Goal: Information Seeking & Learning: Compare options

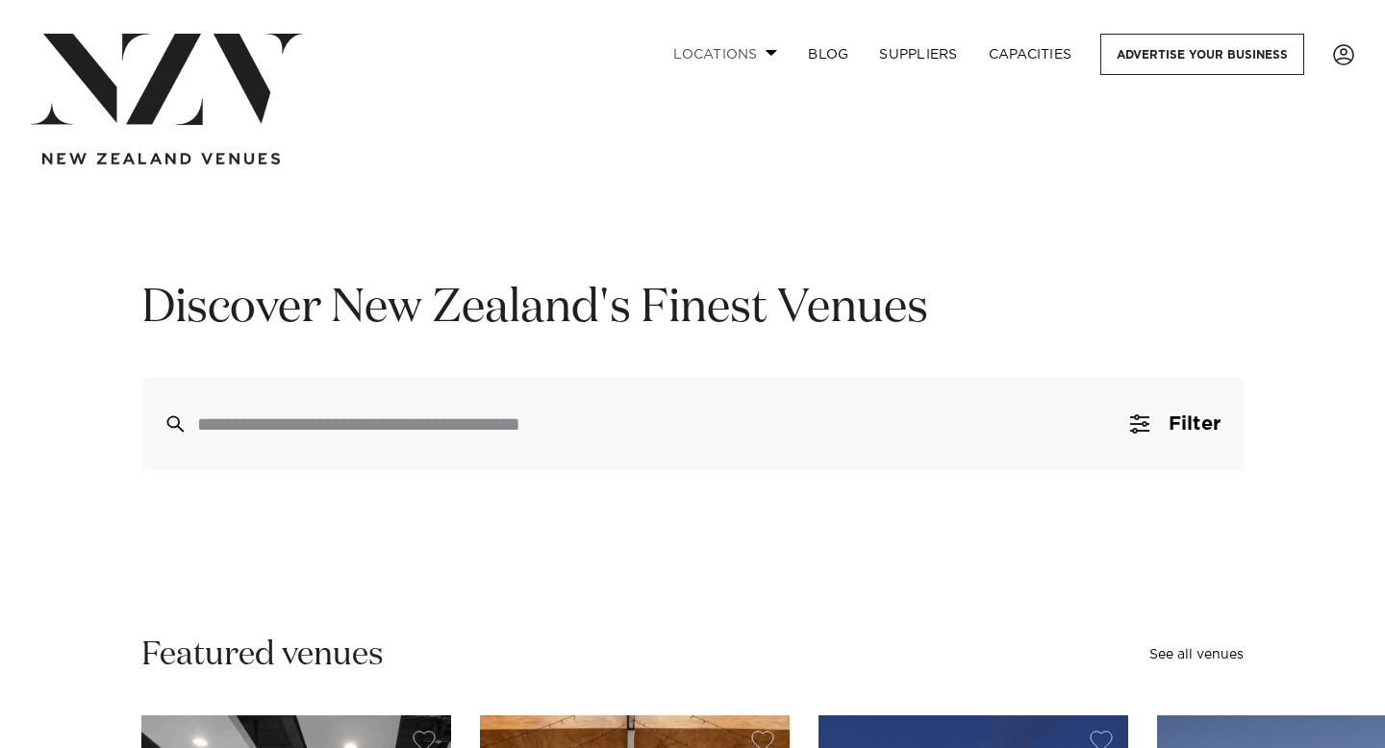
click at [766, 51] on span at bounding box center [772, 52] width 13 height 7
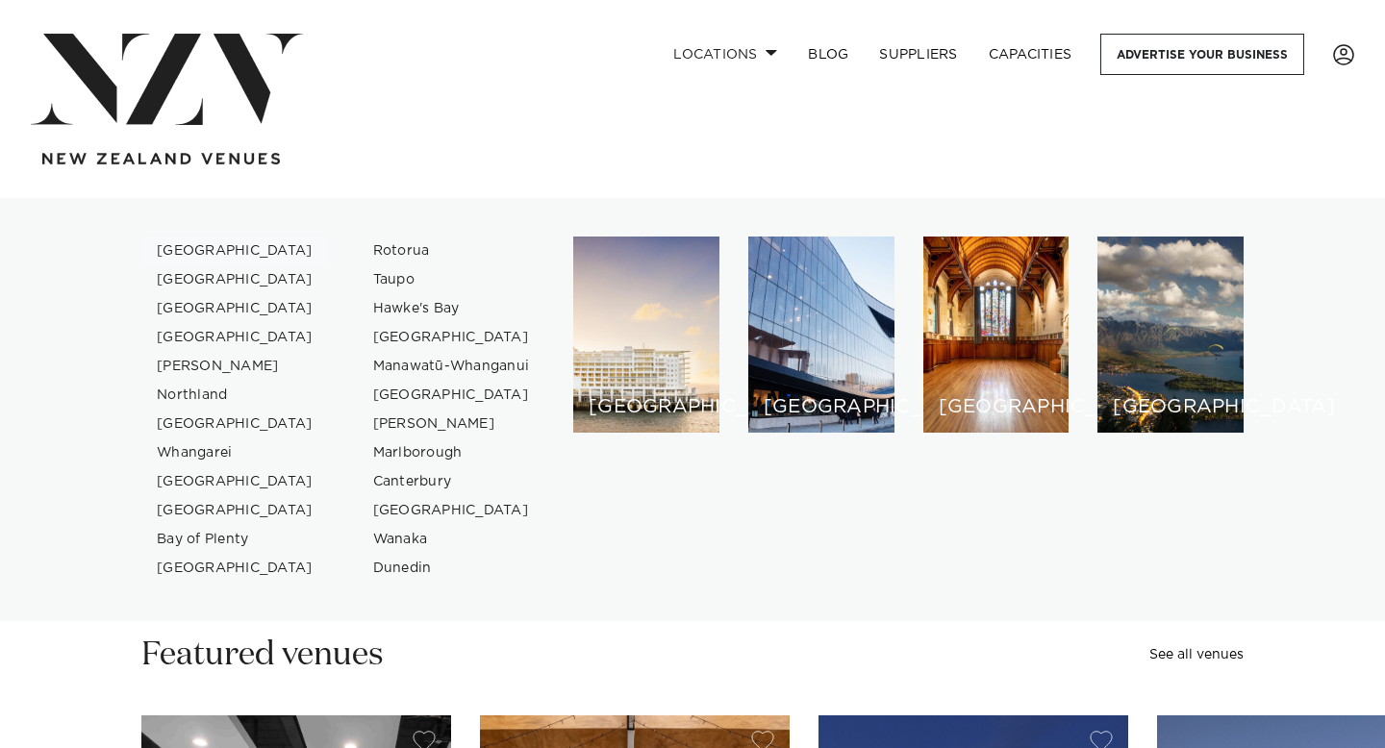
click at [210, 247] on link "[GEOGRAPHIC_DATA]" at bounding box center [235, 251] width 188 height 29
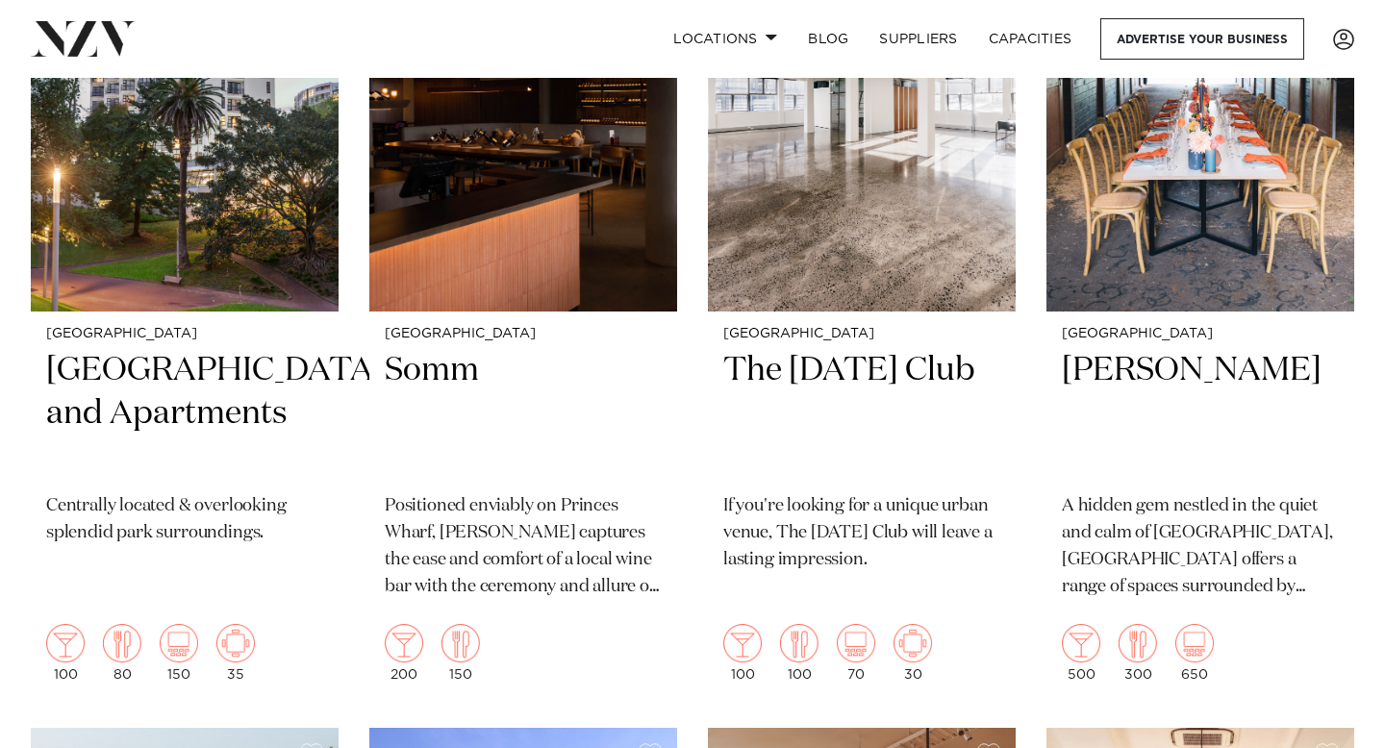
scroll to position [20922, 0]
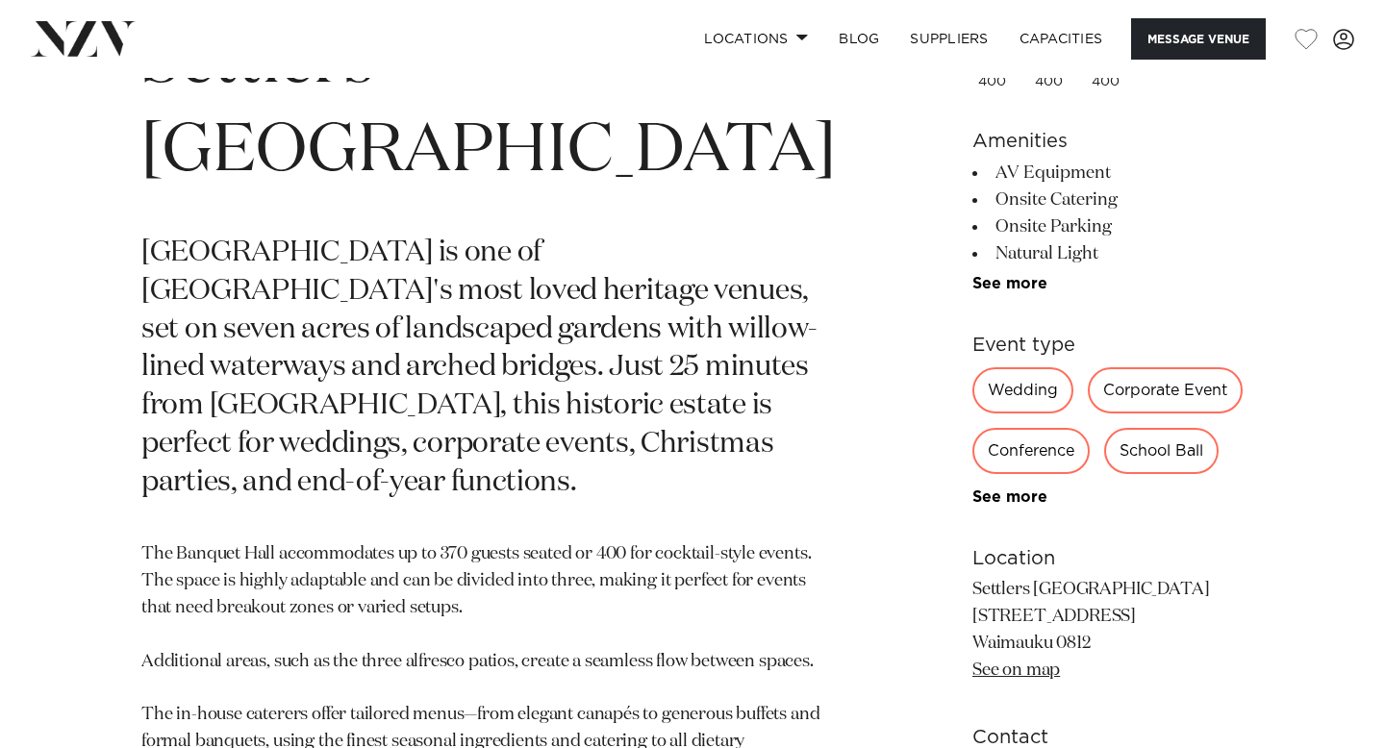
scroll to position [821, 0]
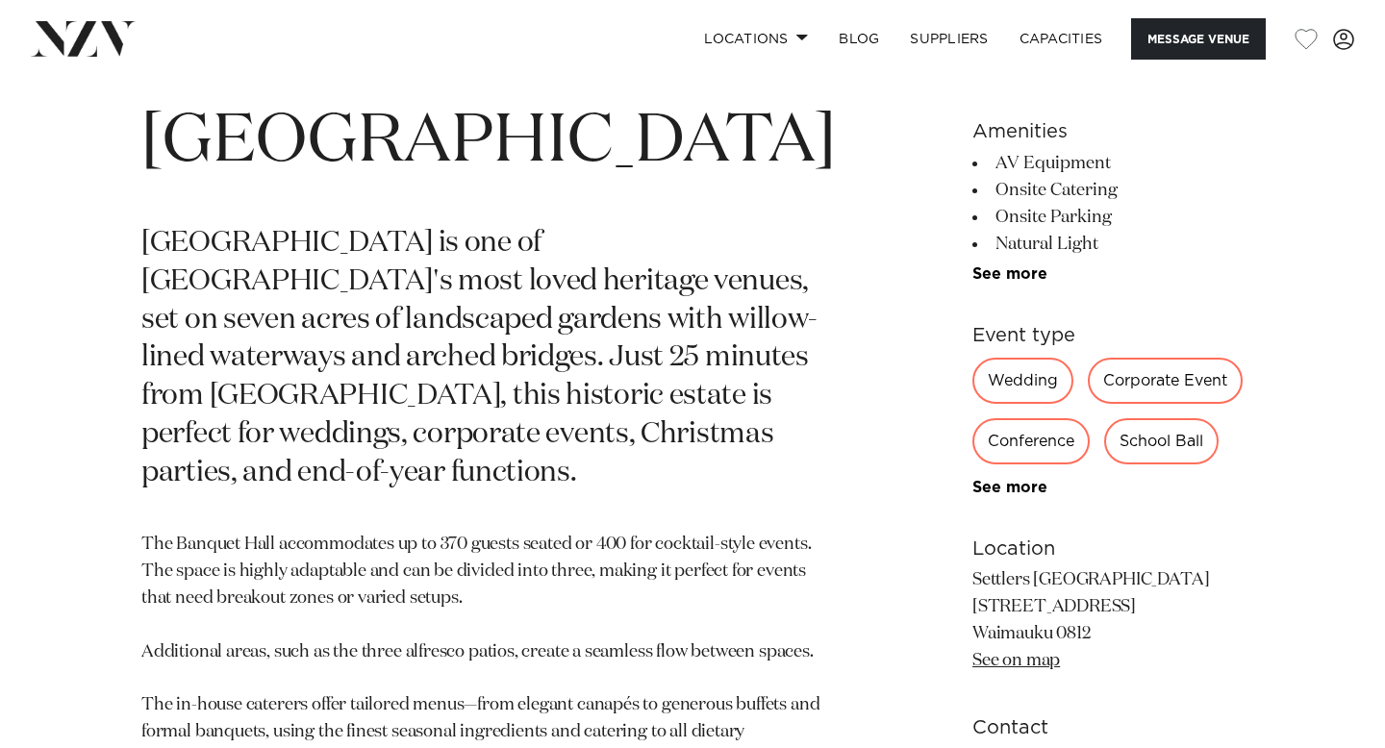
drag, startPoint x: 929, startPoint y: 608, endPoint x: 1057, endPoint y: 633, distance: 130.3
click at [1057, 633] on div "Auckland Settlers Country Manor Settlers Country Manor is one of West Auckland'…" at bounding box center [692, 518] width 1354 height 1071
click at [972, 609] on p "Settlers Country Manor 81 Waimauku Station Rd Waimauku 0812 See on map" at bounding box center [1107, 621] width 271 height 108
drag, startPoint x: 927, startPoint y: 609, endPoint x: 1040, endPoint y: 622, distance: 113.3
click at [1040, 622] on div "Auckland Settlers Country Manor Settlers Country Manor is one of West Auckland'…" at bounding box center [692, 518] width 1354 height 1071
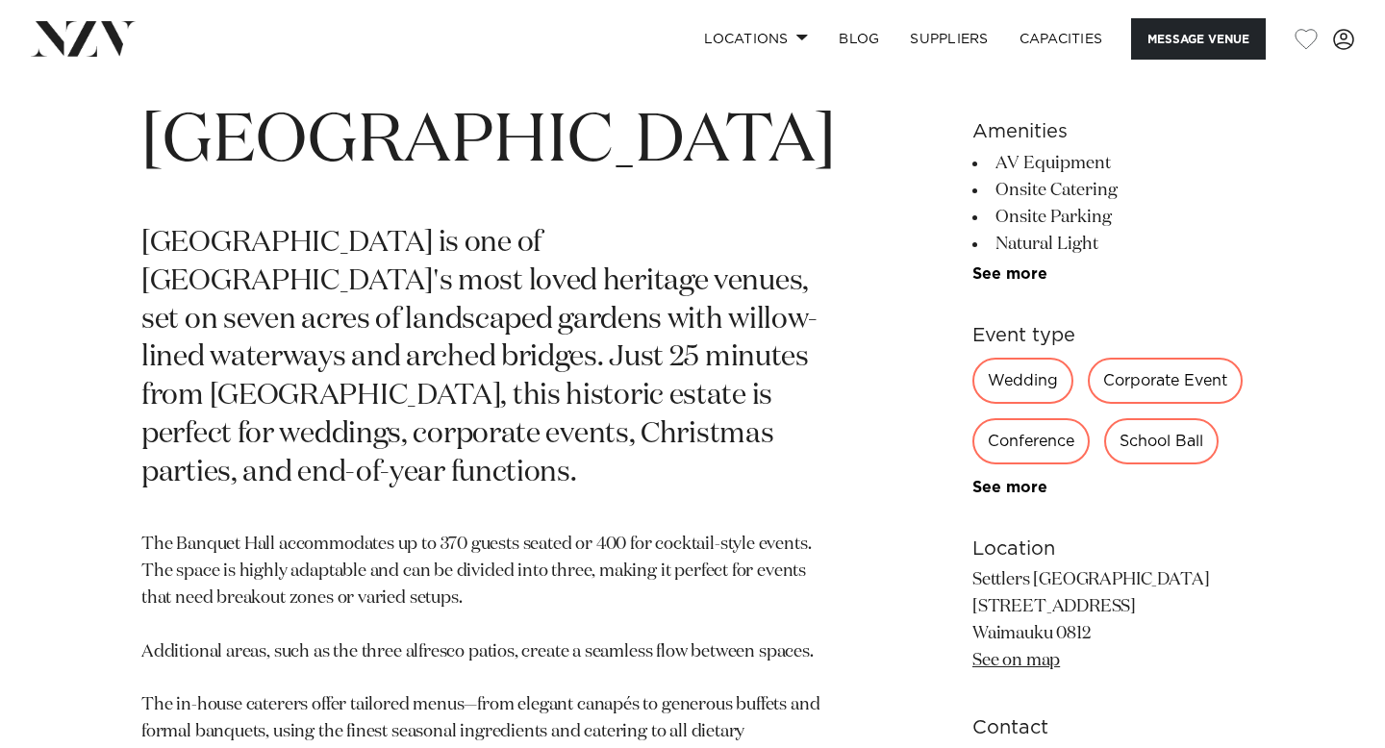
drag, startPoint x: 1053, startPoint y: 640, endPoint x: 930, endPoint y: 569, distance: 141.7
click at [972, 569] on p "Settlers Country Manor 81 Waimauku Station Rd Waimauku 0812 See on map" at bounding box center [1107, 621] width 271 height 108
copy p "Settlers Country Manor 81 Waimauku Station Rd Waimauku 0812"
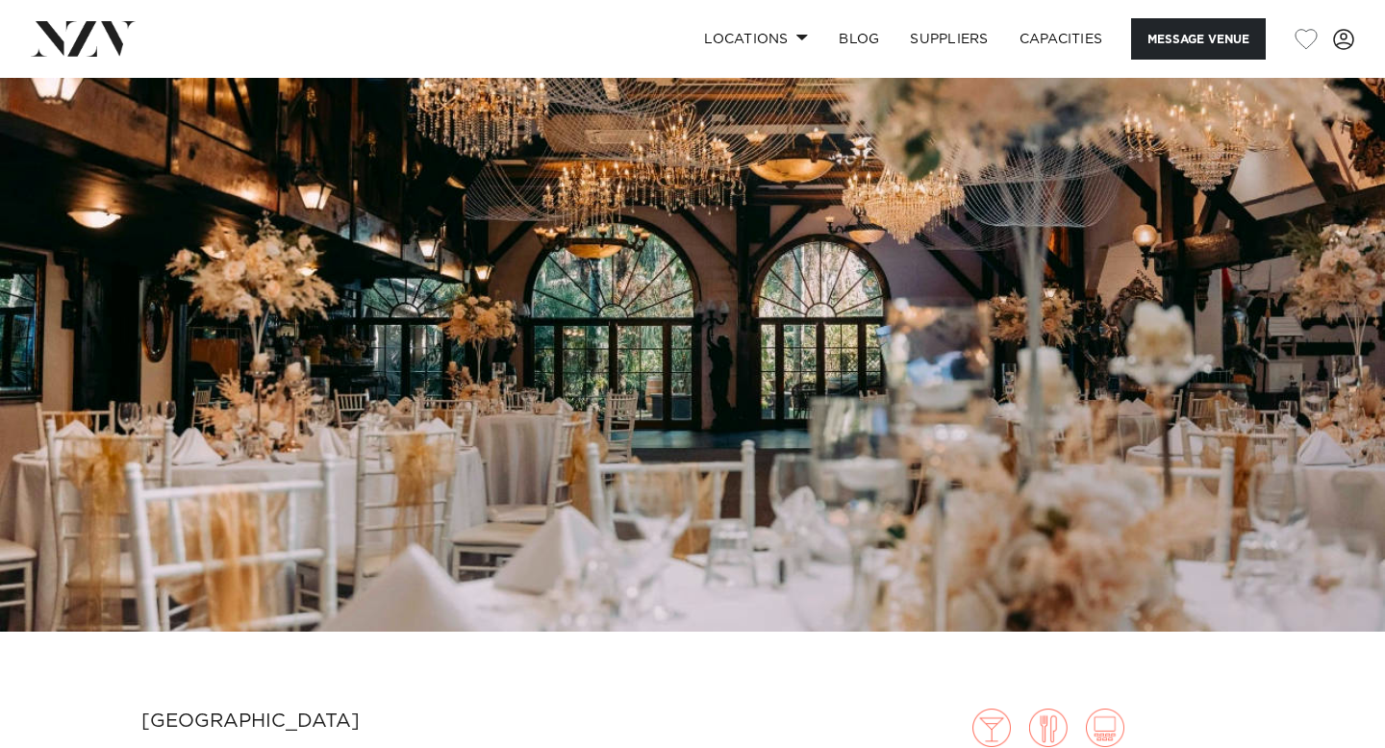
scroll to position [94, 0]
click at [1160, 322] on img at bounding box center [692, 308] width 1385 height 649
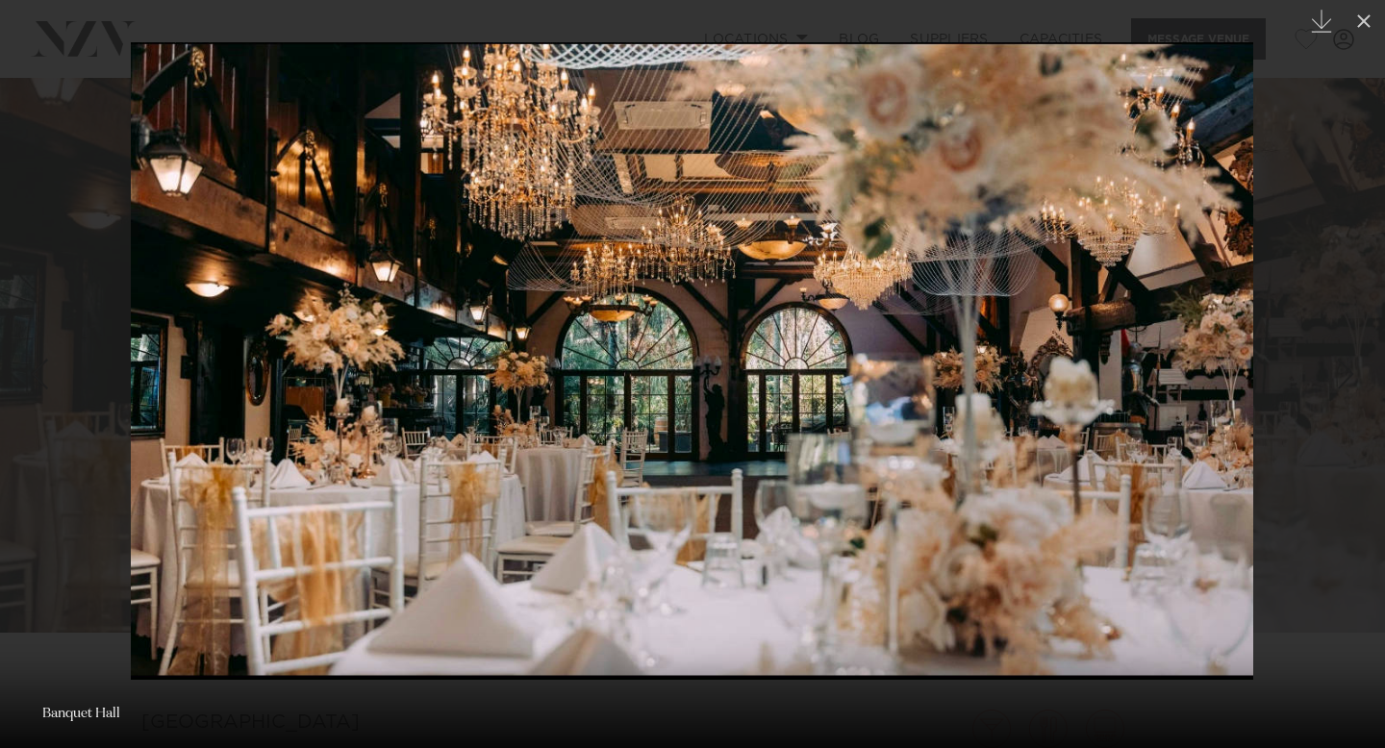
click at [1315, 327] on div at bounding box center [692, 374] width 1385 height 748
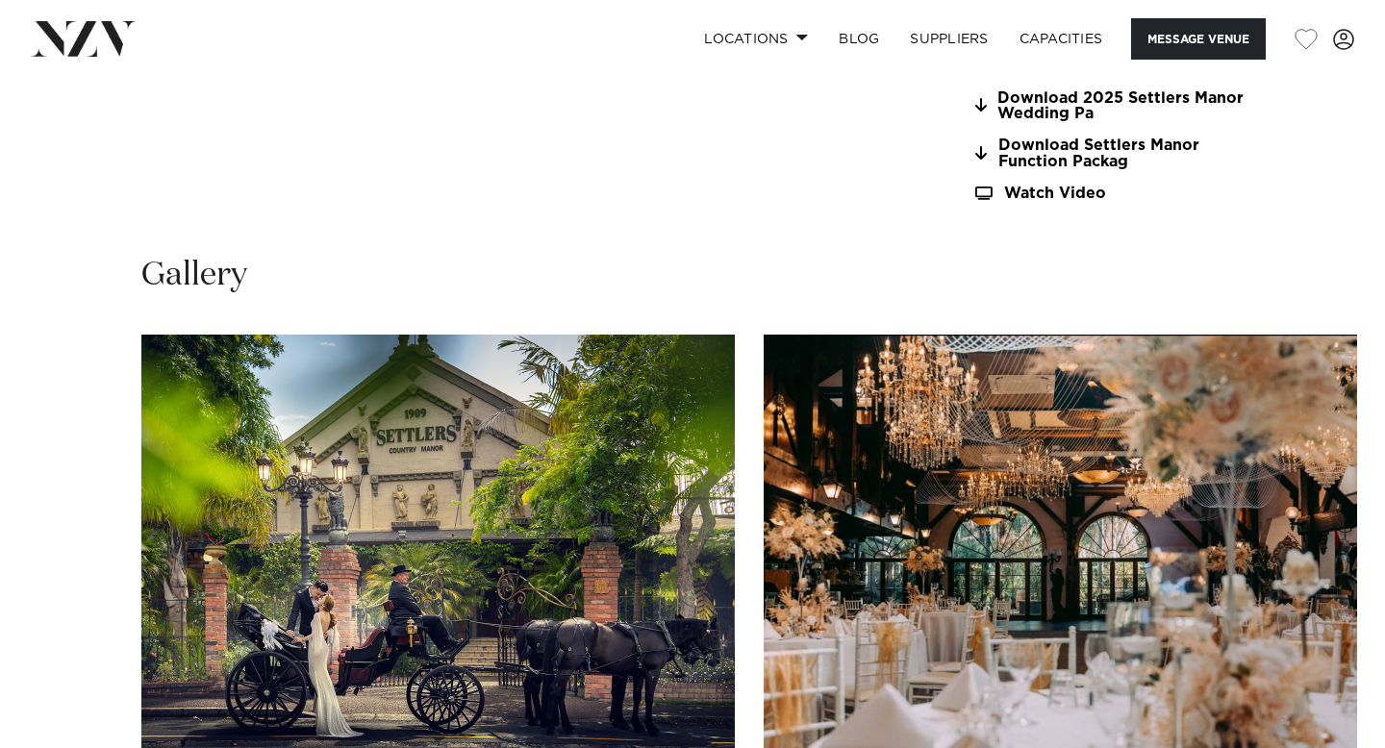
scroll to position [1656, 0]
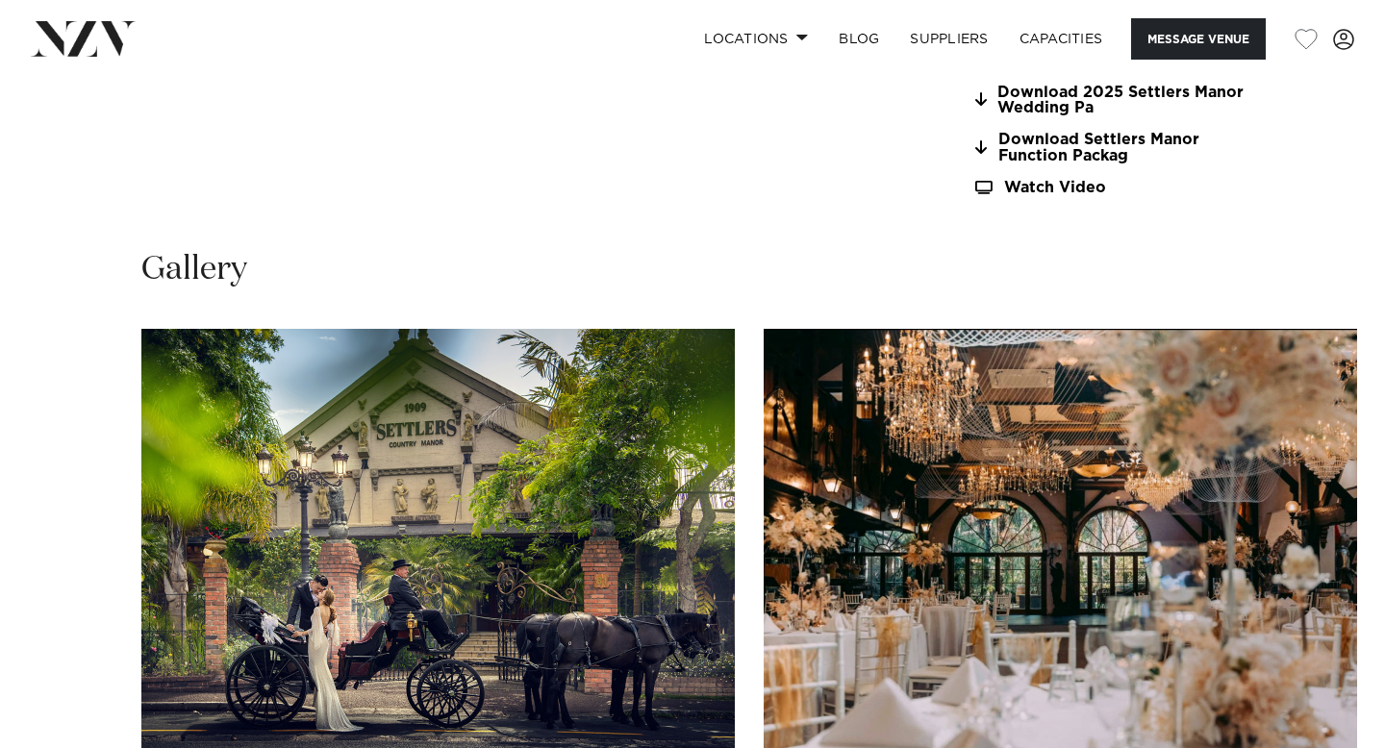
click at [609, 481] on img "1 / 30" at bounding box center [437, 547] width 593 height 436
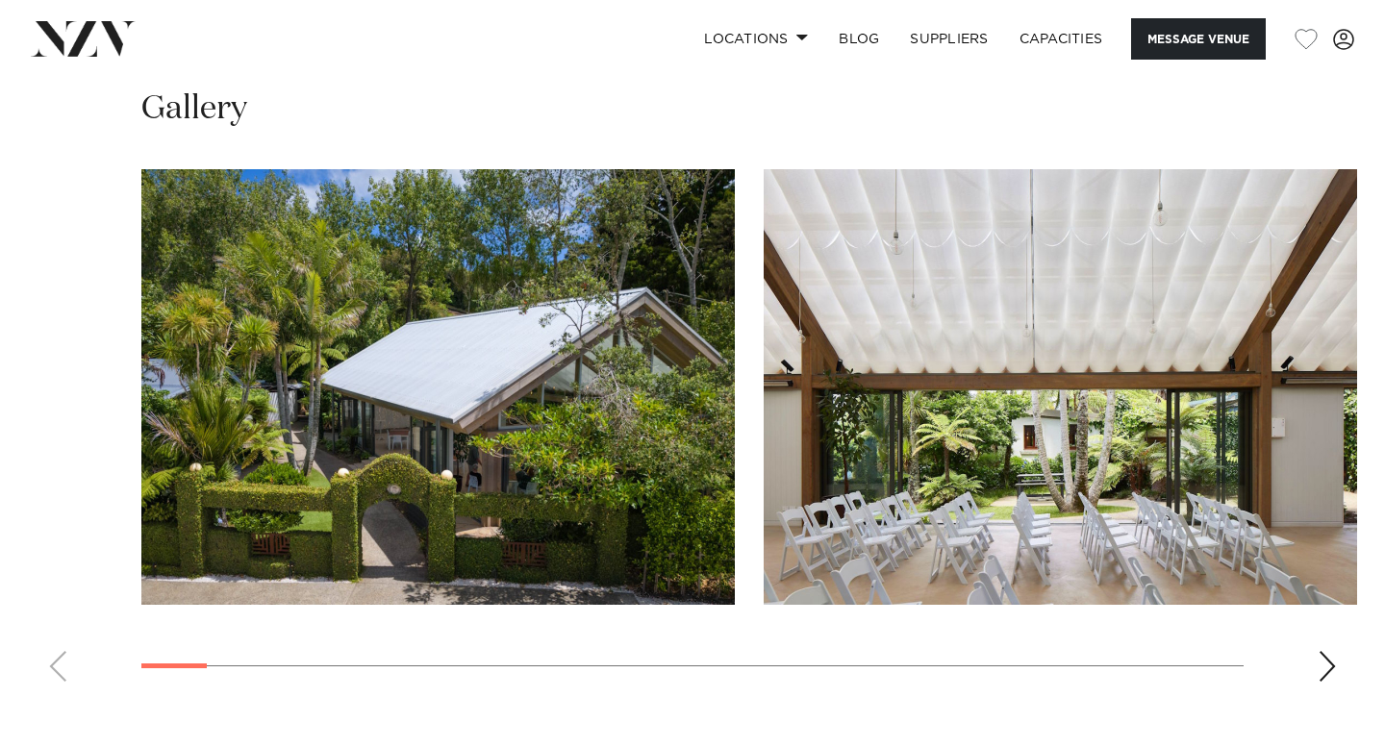
scroll to position [2122, 0]
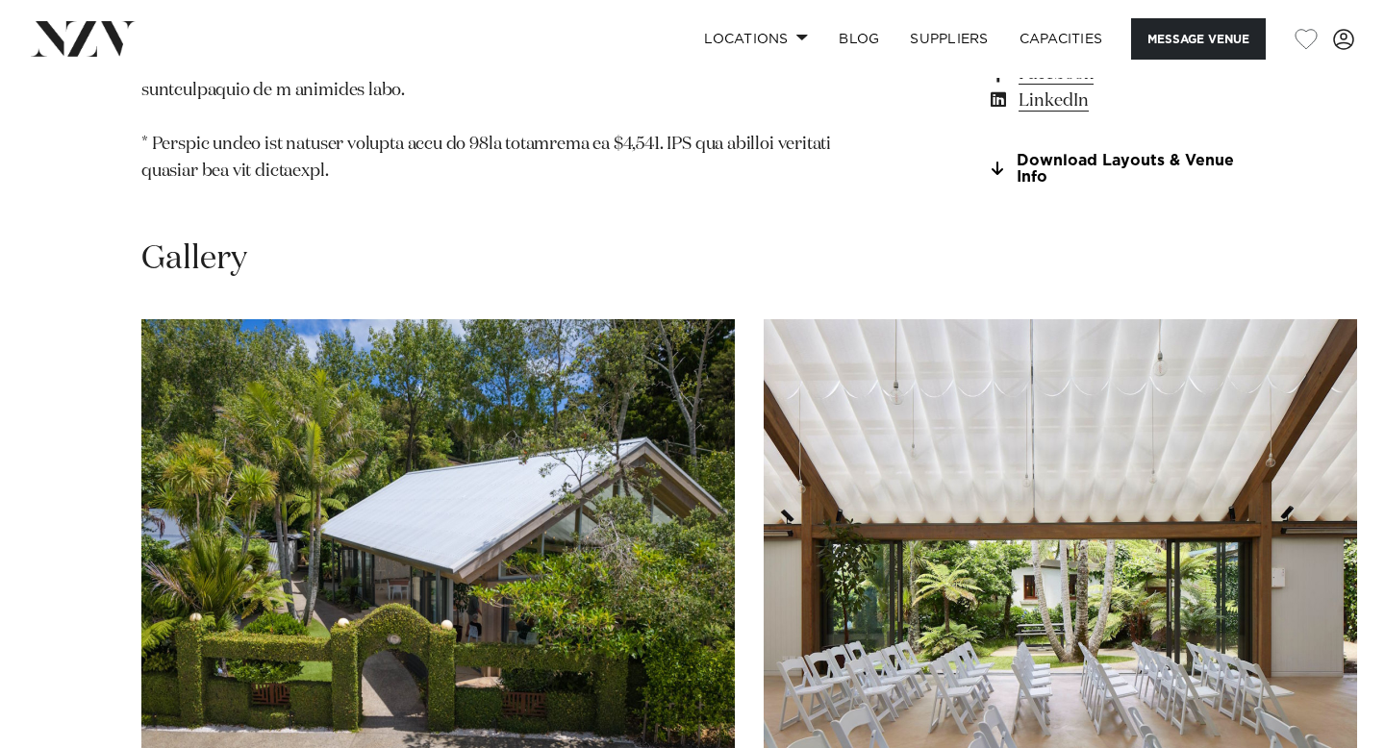
click at [541, 495] on img "1 / 30" at bounding box center [437, 537] width 593 height 436
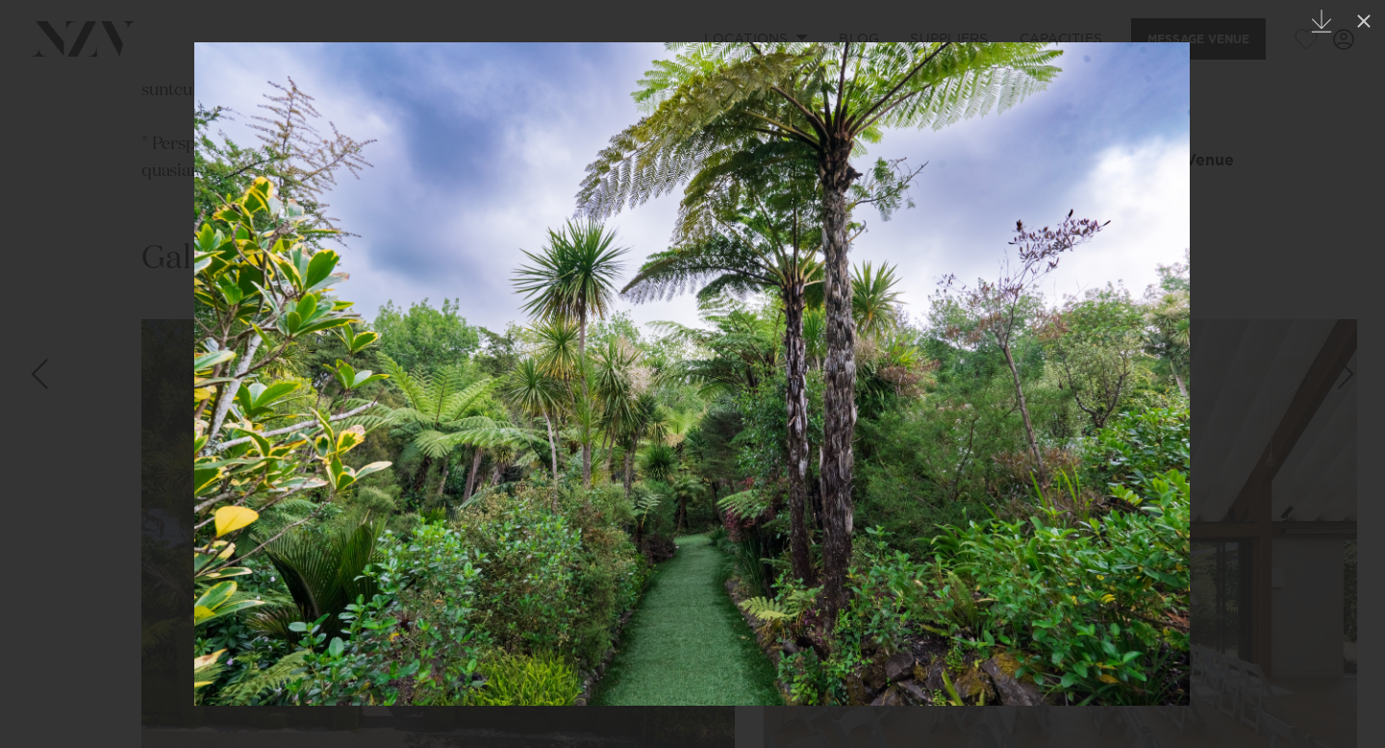
click at [1046, 253] on img at bounding box center [691, 374] width 995 height 664
click at [1251, 275] on div at bounding box center [692, 374] width 1385 height 748
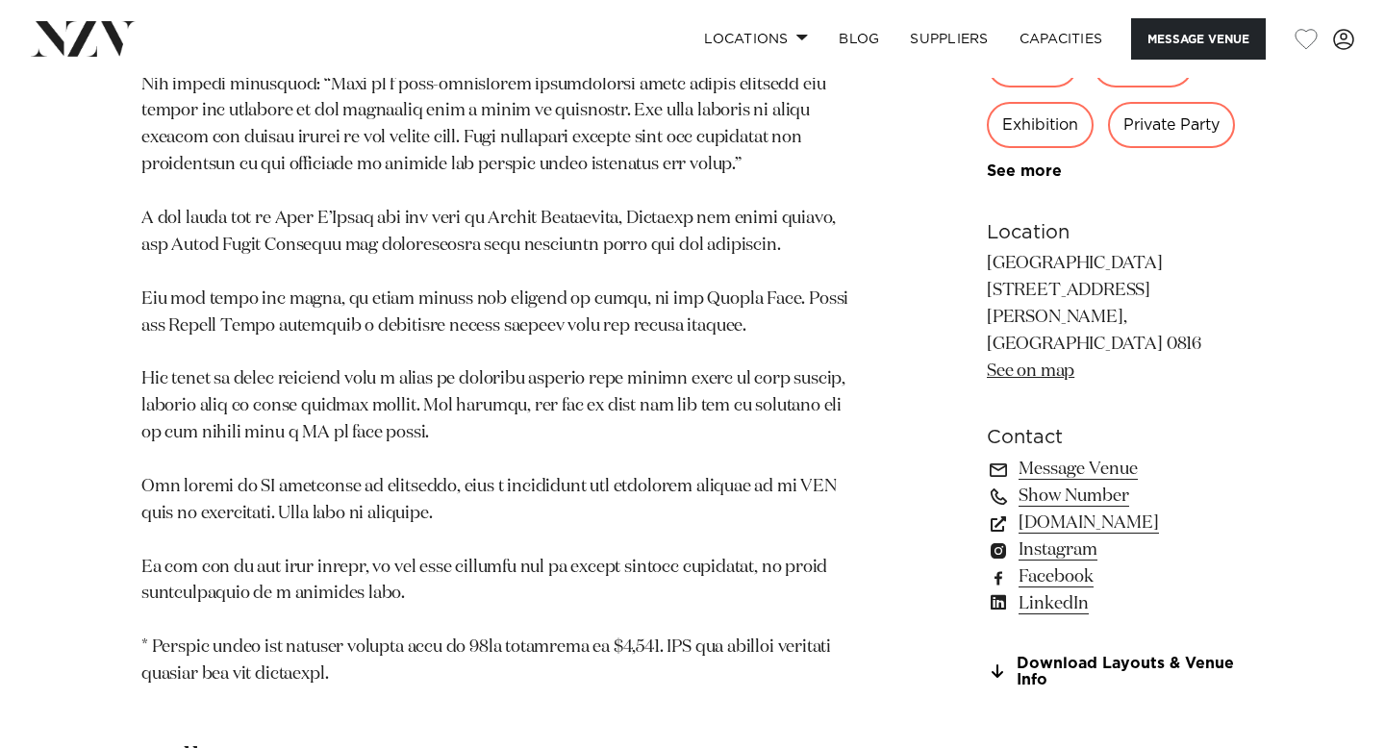
scroll to position [1616, 0]
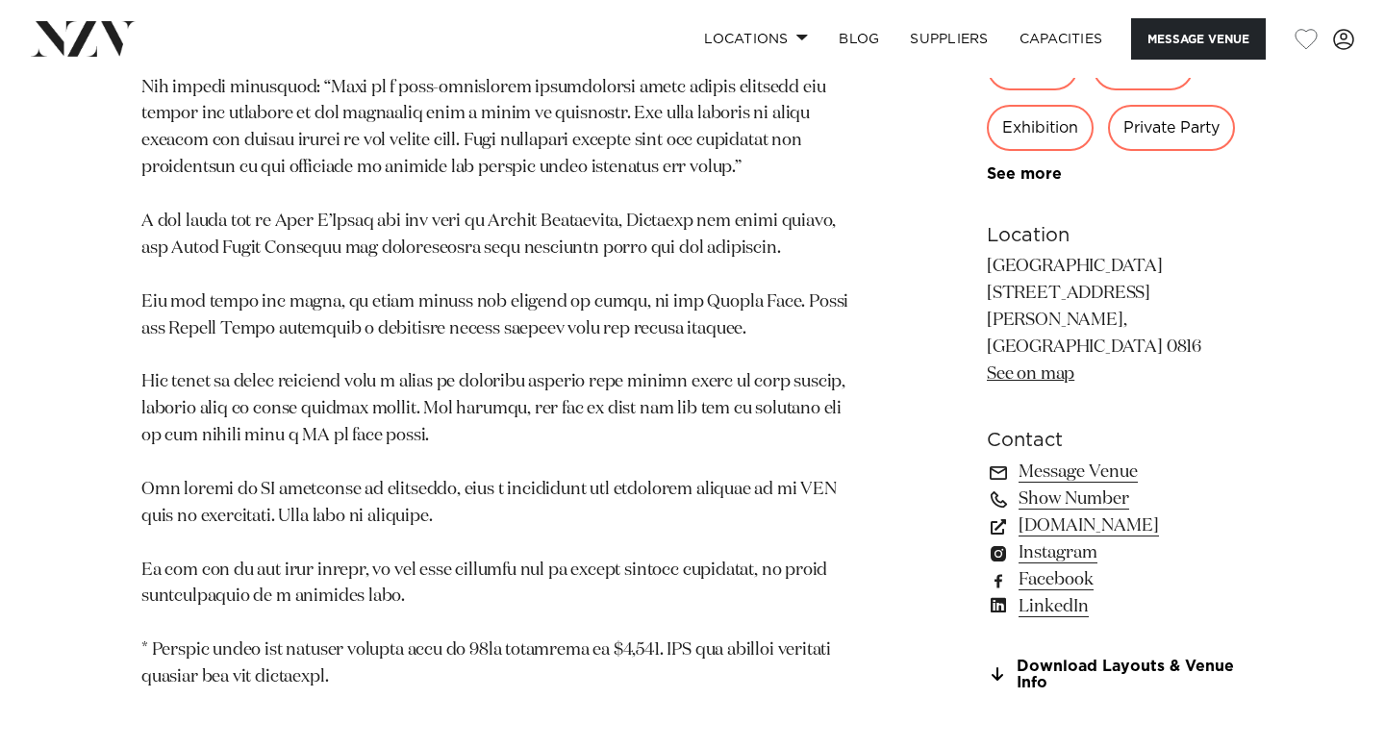
drag, startPoint x: 926, startPoint y: 286, endPoint x: 1063, endPoint y: 324, distance: 141.9
click at [1126, 411] on div "120 100 100 60 Amenities AV Equipment Onsite Catering Onsite Parking Natural Li…" at bounding box center [1115, 161] width 257 height 1062
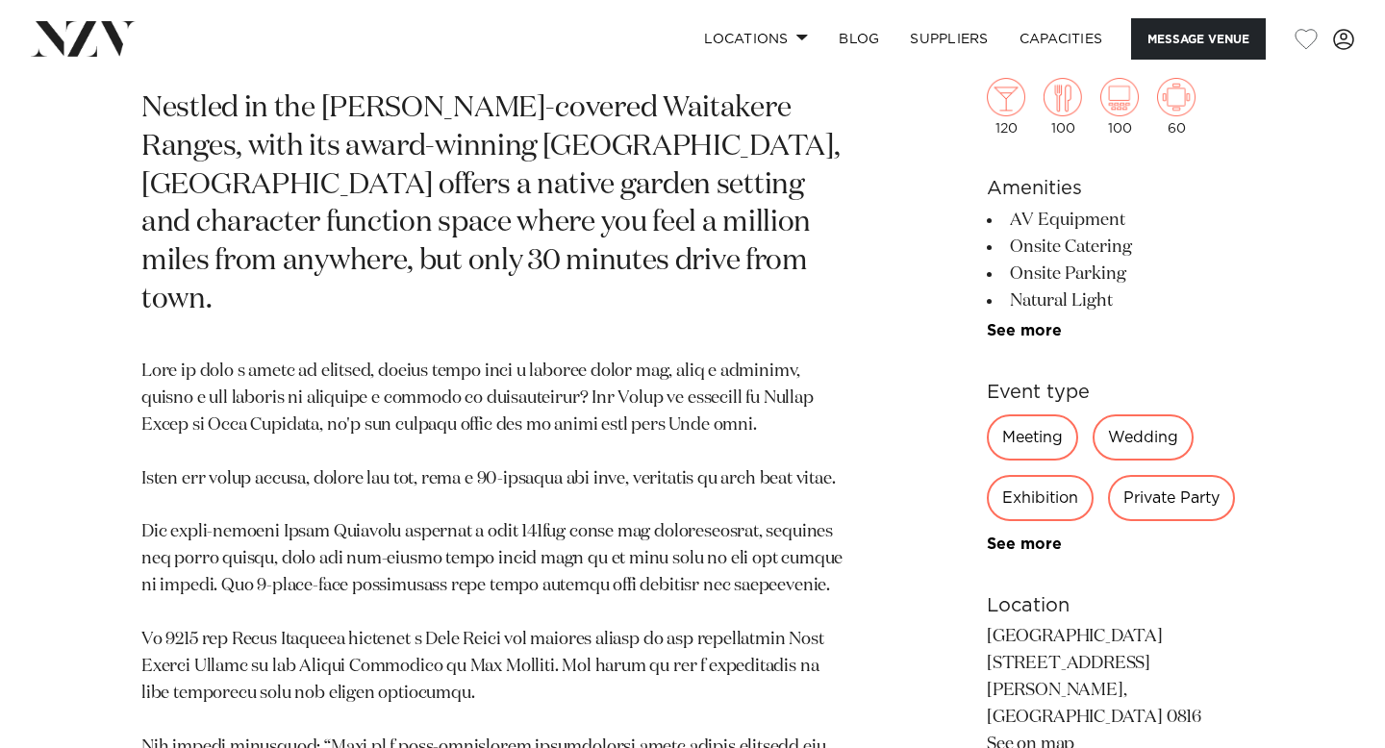
scroll to position [958, 0]
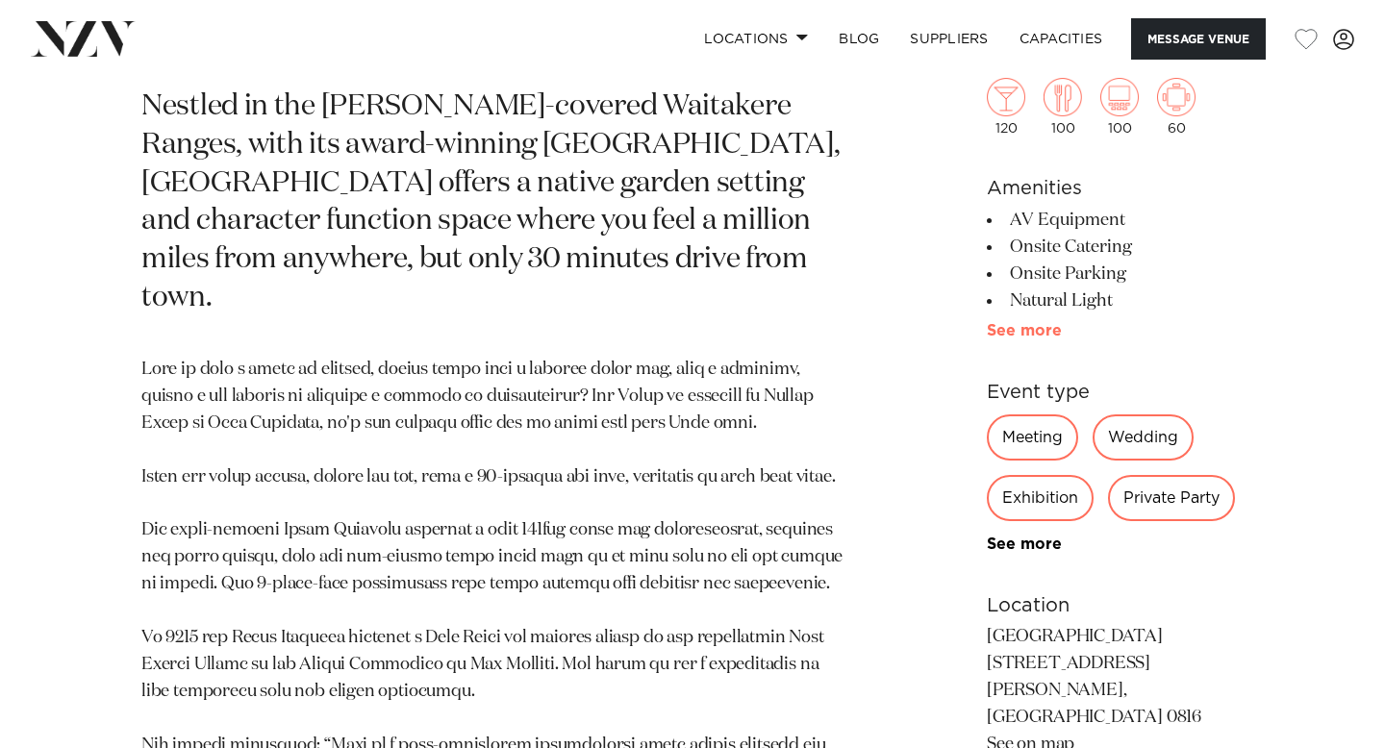
click at [987, 333] on link "See more" at bounding box center [1062, 330] width 150 height 15
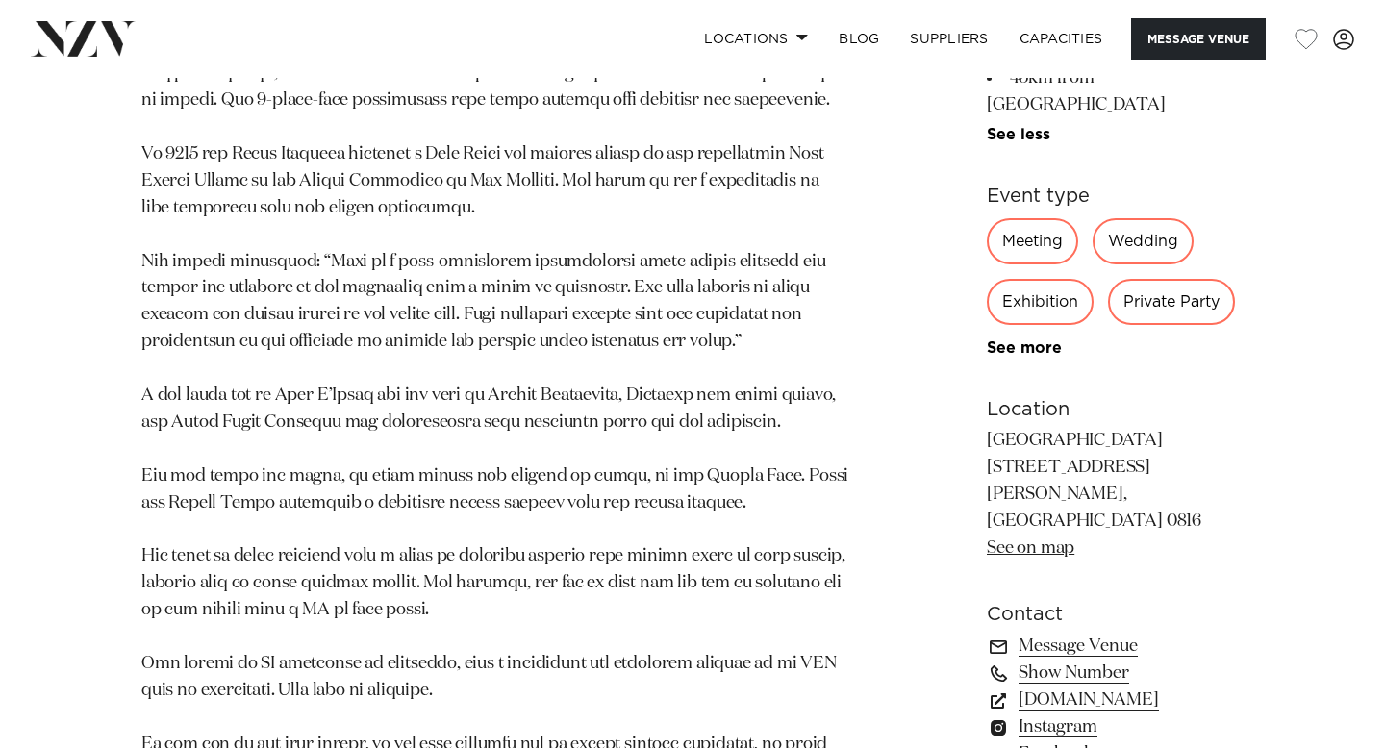
scroll to position [1446, 0]
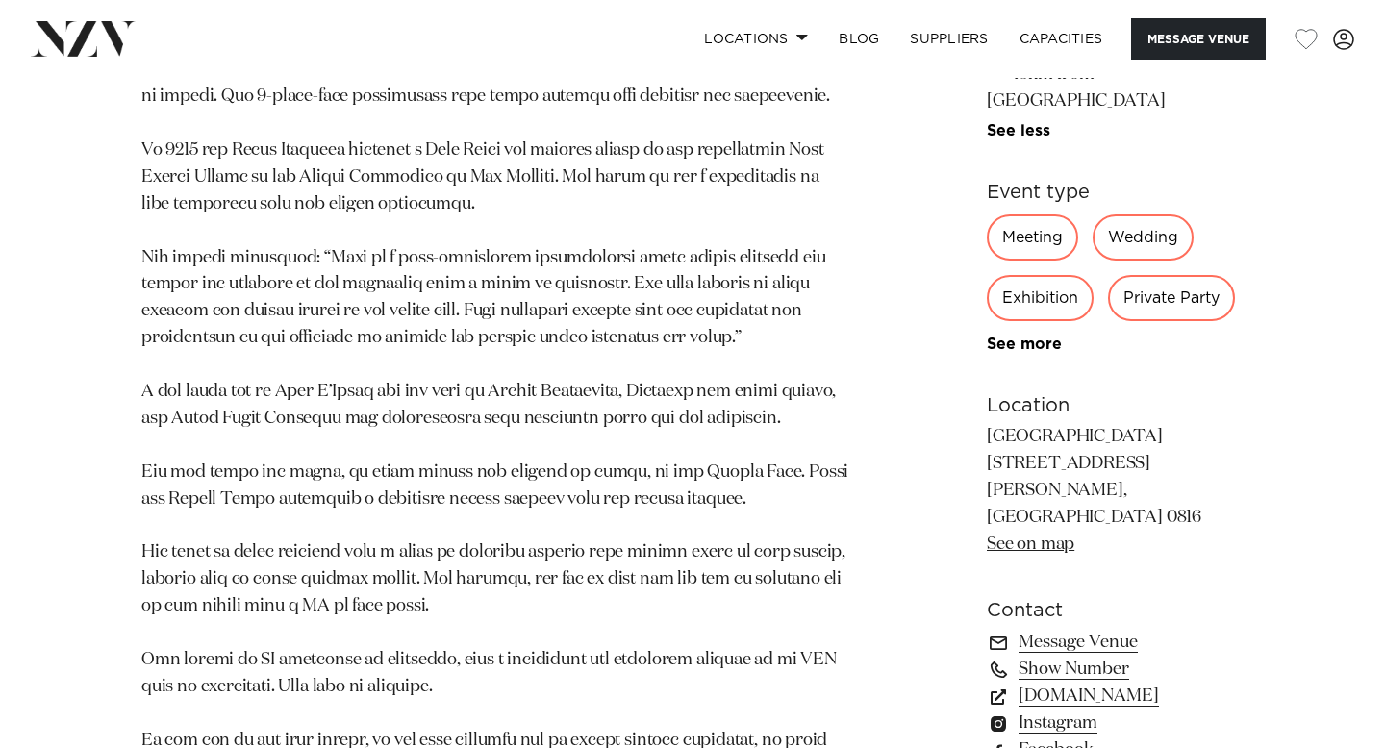
click at [987, 376] on div "120 100 100 60 Amenities AV Equipment Onsite Catering Onsite Parking Natural Li…" at bounding box center [1115, 183] width 257 height 1358
click at [987, 352] on link "See more" at bounding box center [1062, 344] width 150 height 15
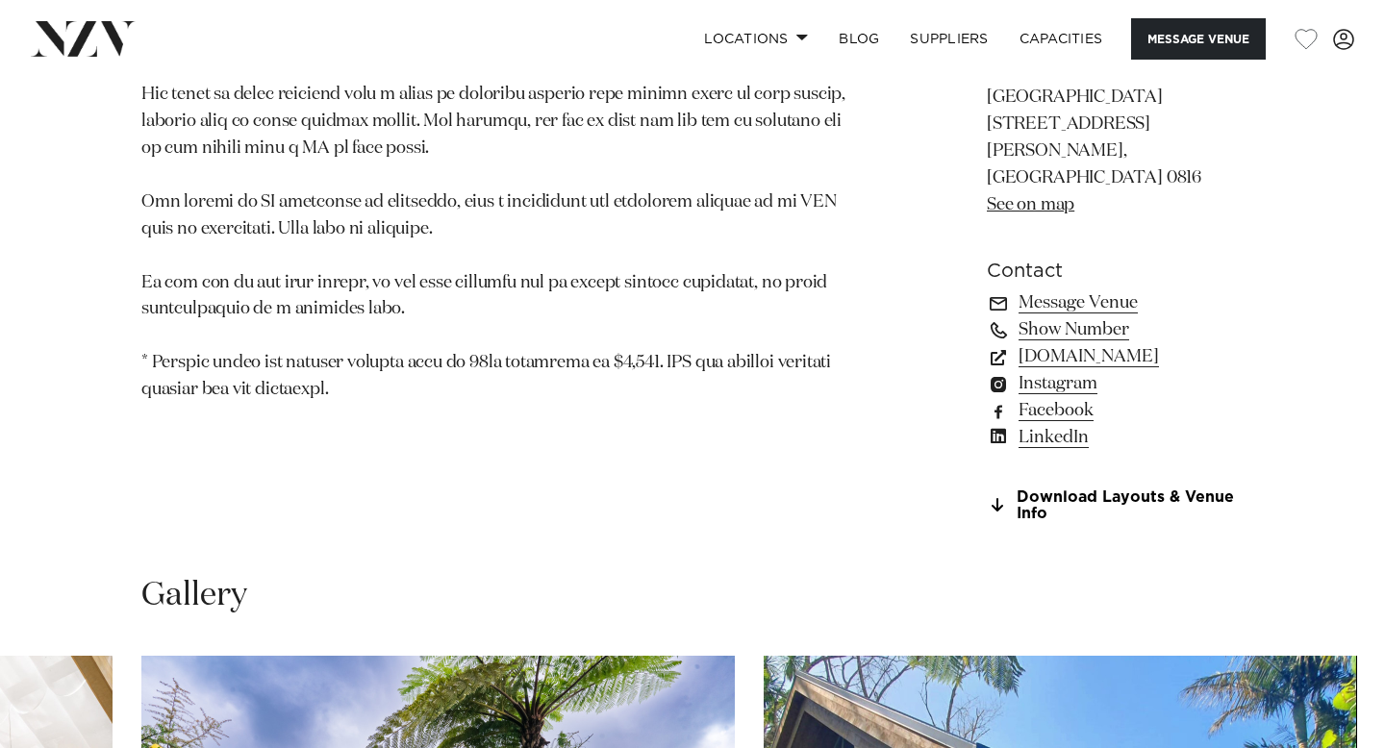
scroll to position [1907, 0]
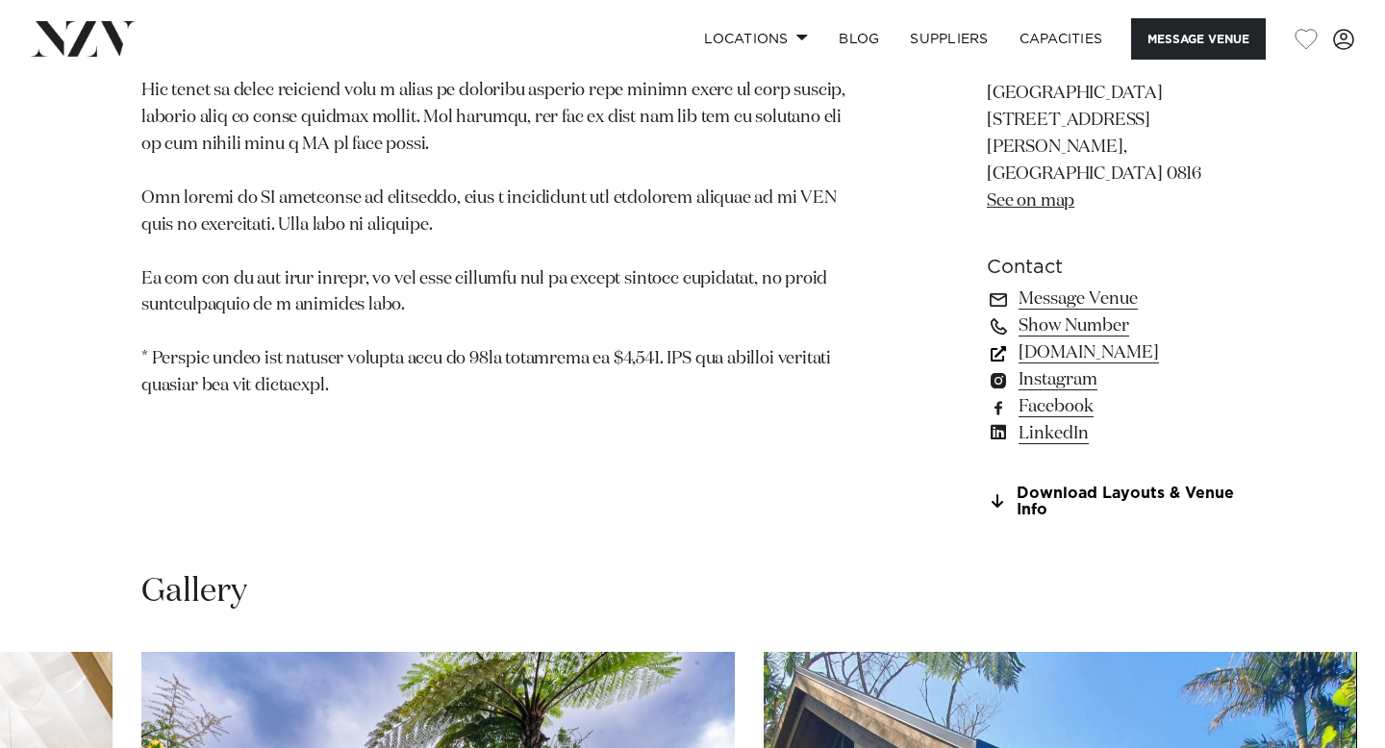
click at [1011, 339] on link "simplyevents.co.nz" at bounding box center [1115, 352] width 257 height 27
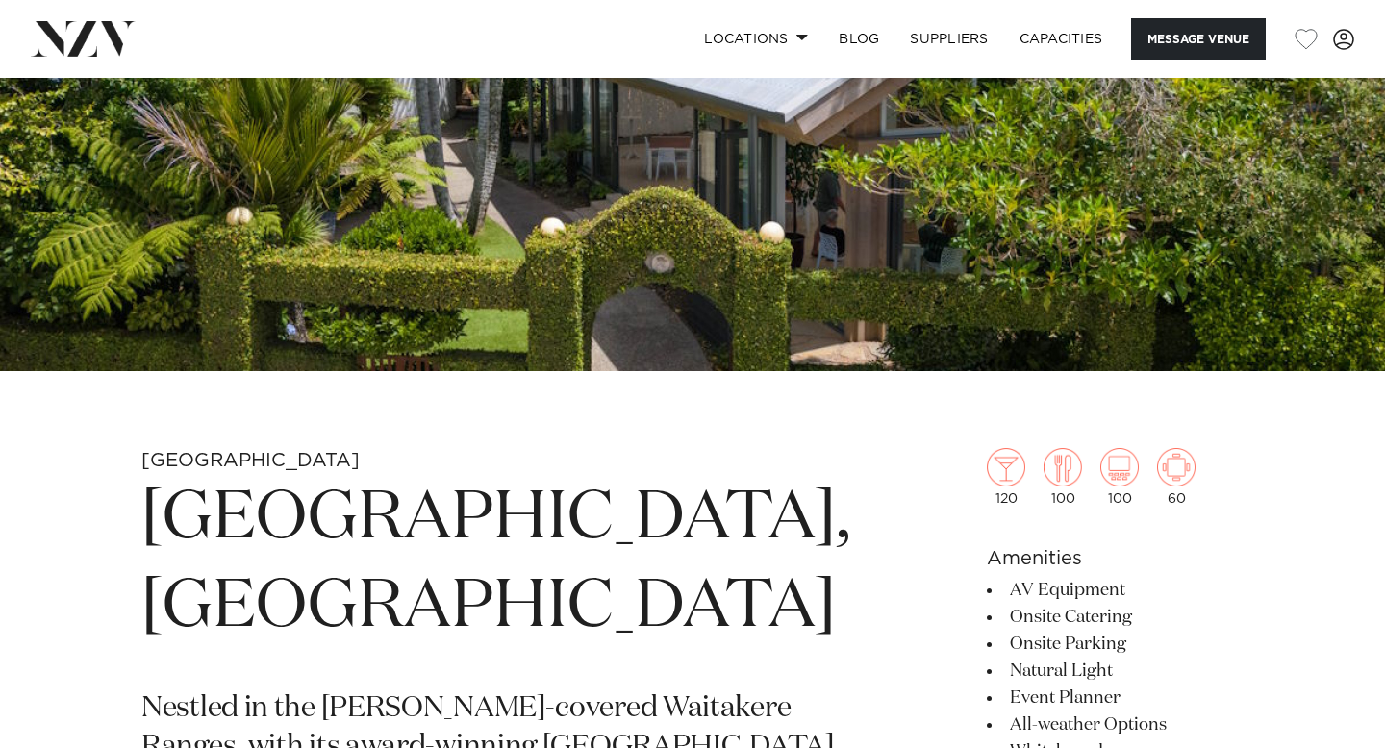
scroll to position [209, 0]
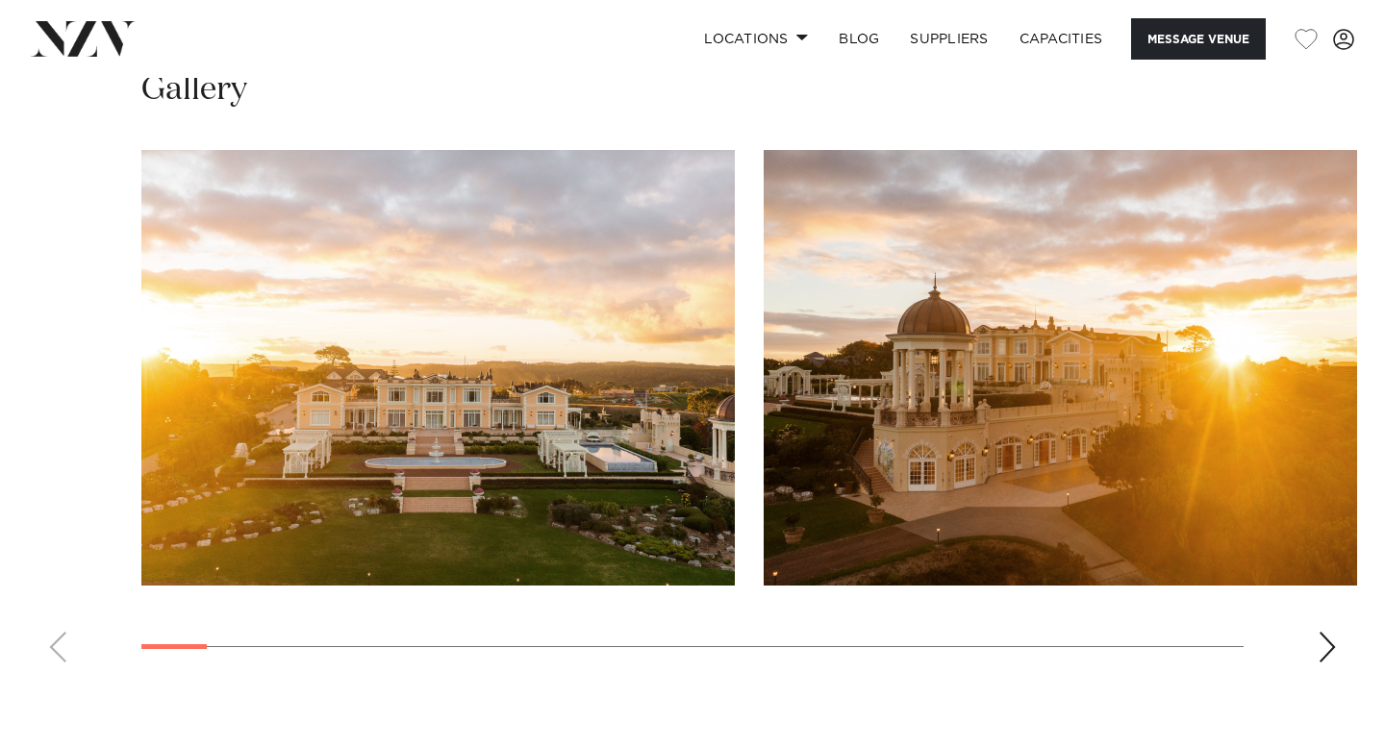
scroll to position [1749, 0]
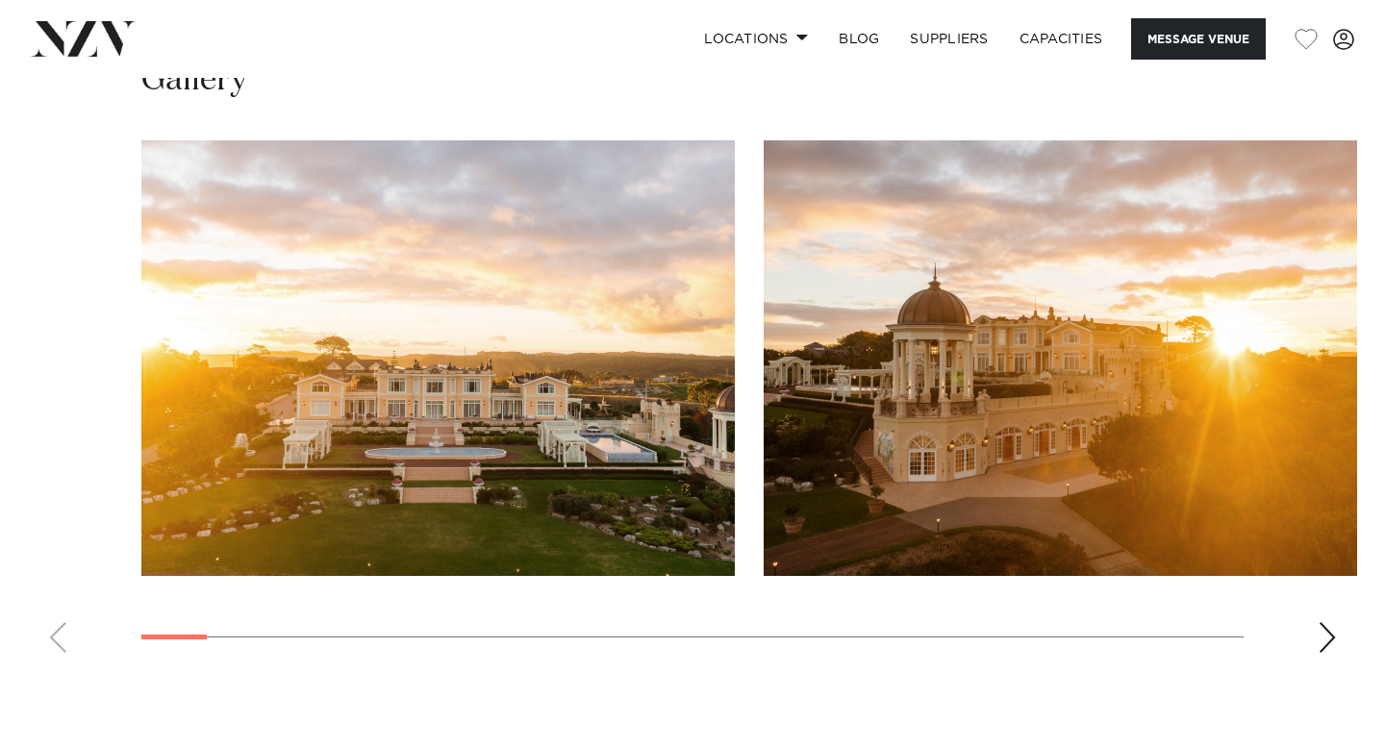
click at [1353, 370] on img "2 / 30" at bounding box center [1060, 358] width 593 height 436
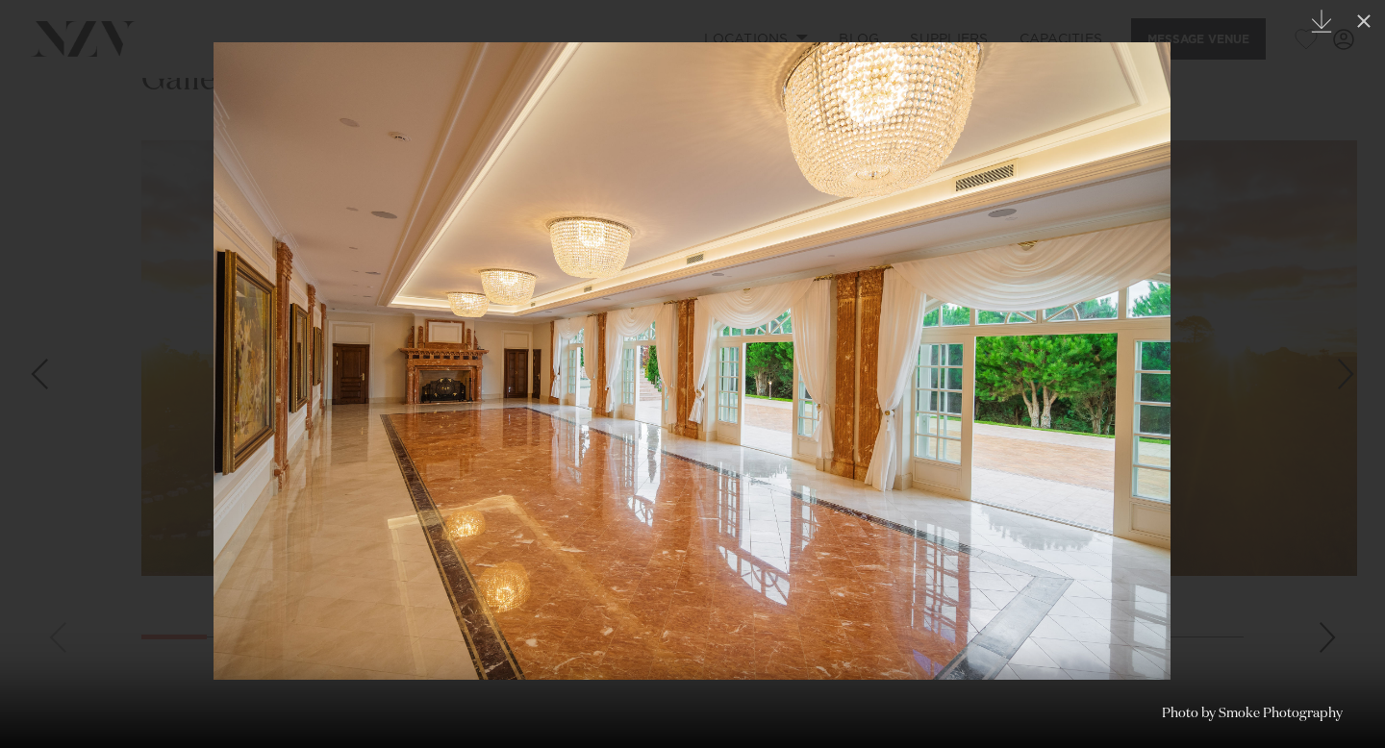
click at [1263, 328] on div at bounding box center [692, 374] width 1385 height 748
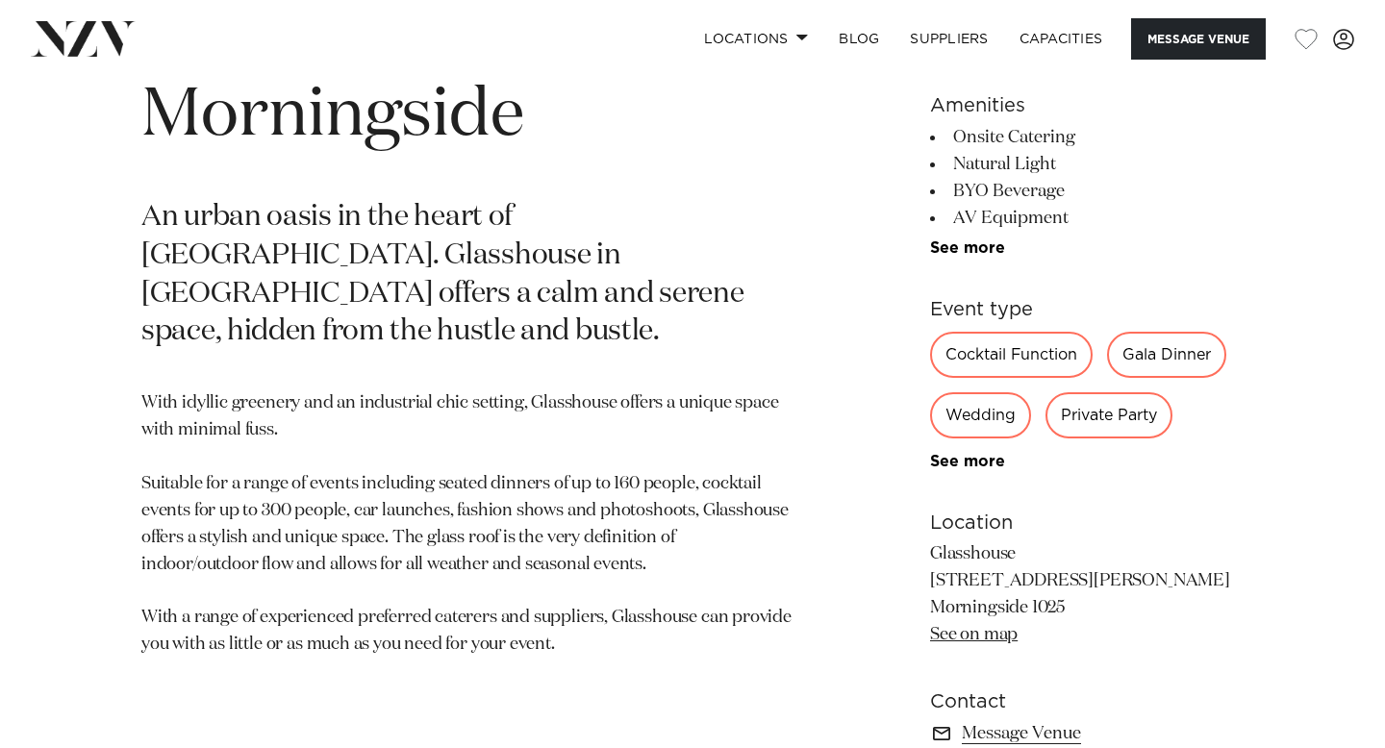
scroll to position [1027, 0]
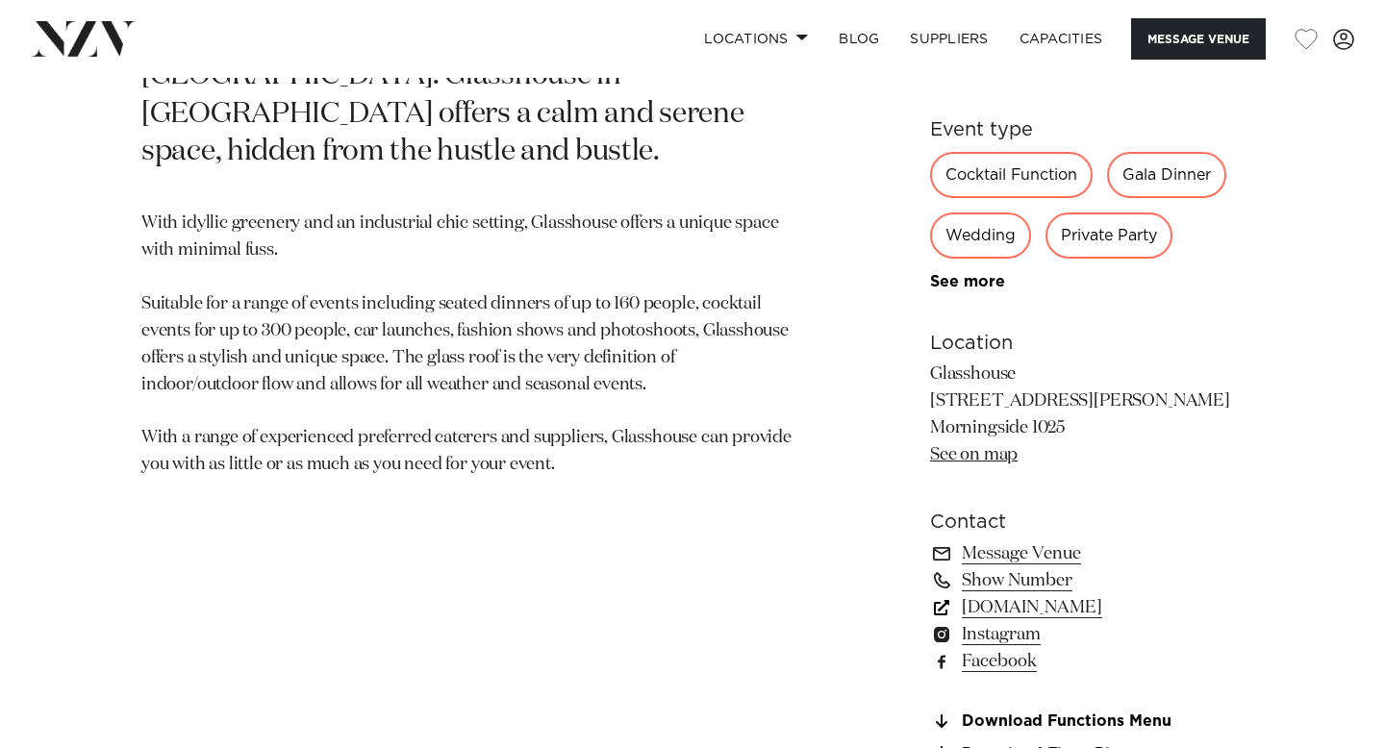
click at [1018, 611] on link "[DOMAIN_NAME]" at bounding box center [1087, 607] width 314 height 27
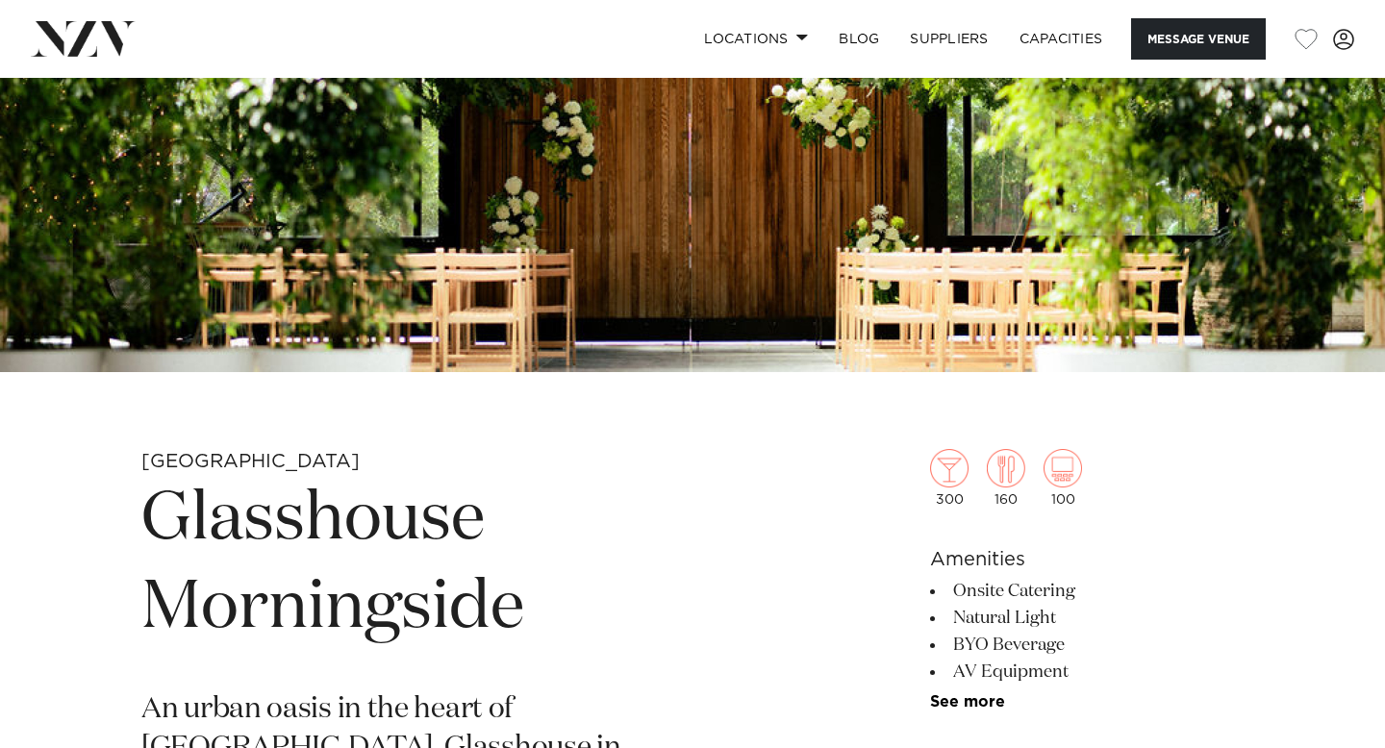
scroll to position [0, 0]
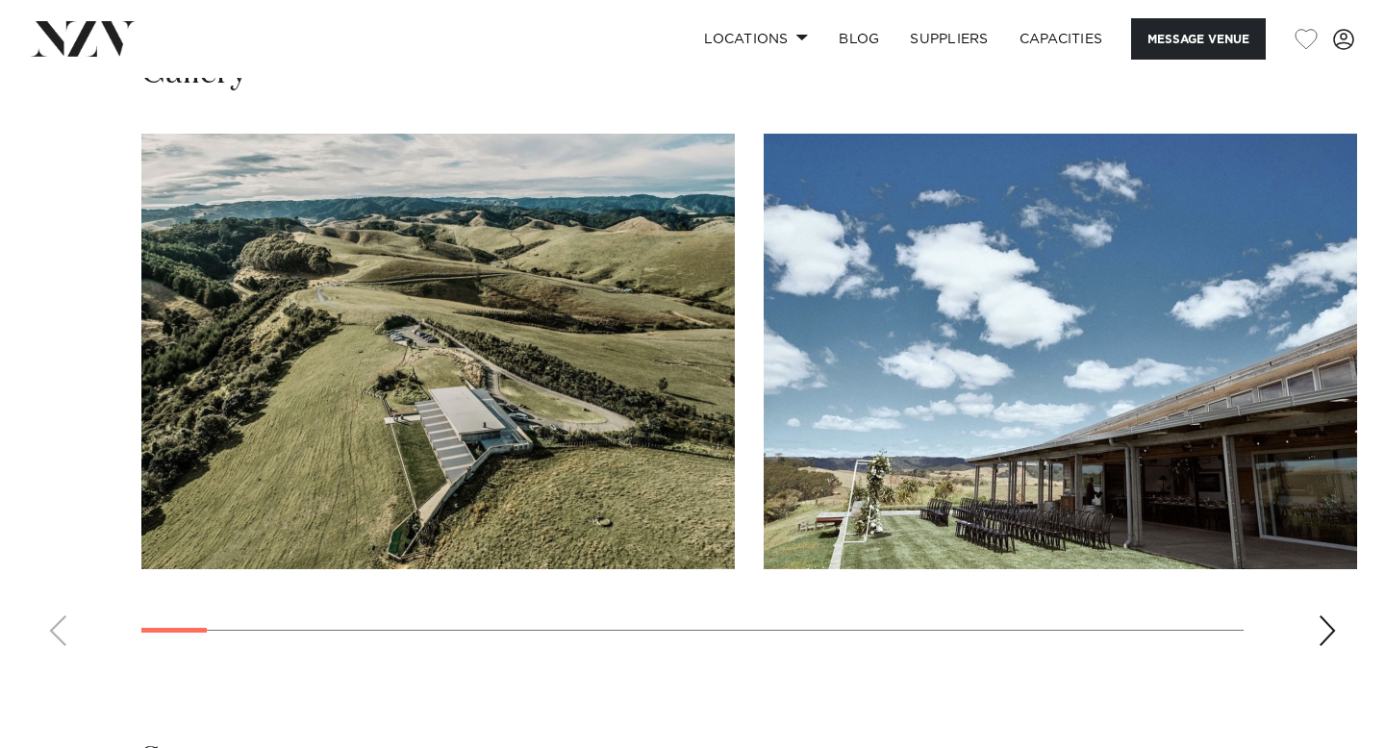
scroll to position [1877, 0]
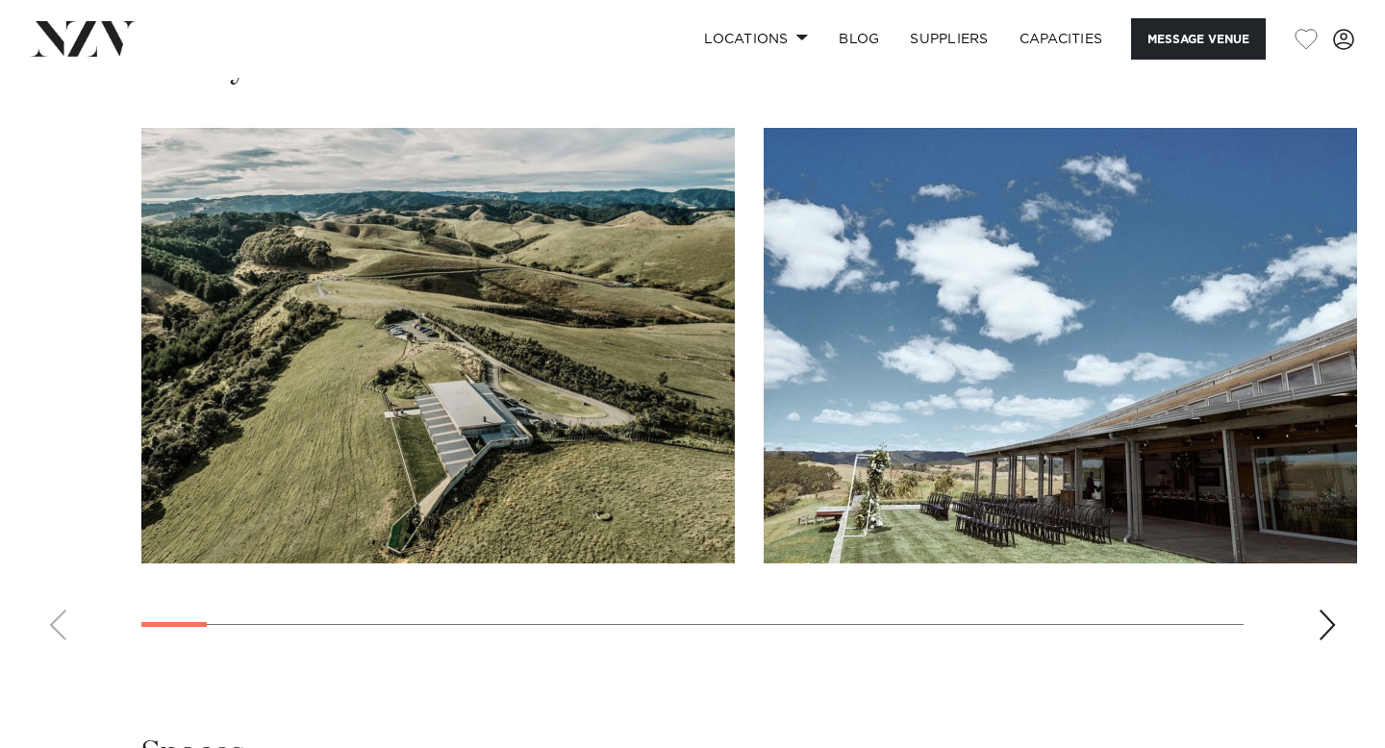
click at [868, 235] on img "2 / 30" at bounding box center [1060, 346] width 593 height 436
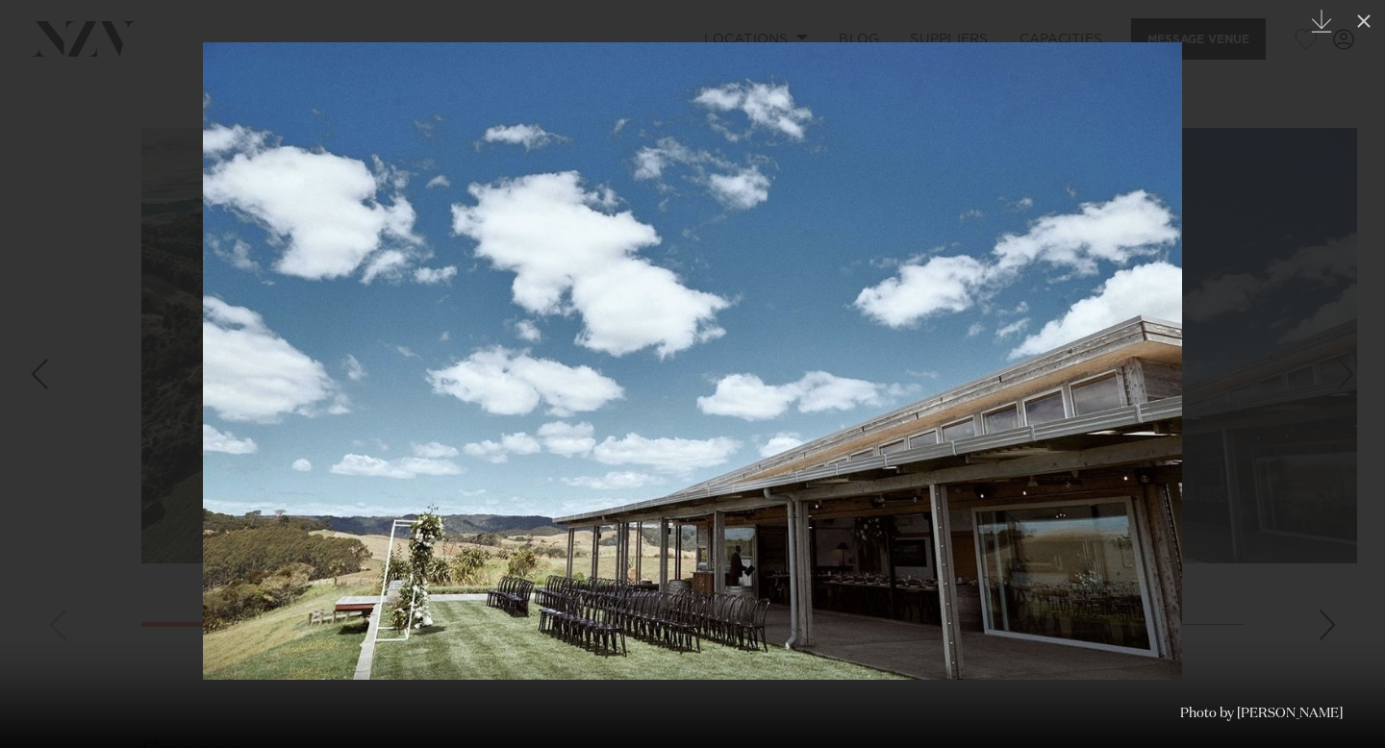
click at [1239, 362] on div at bounding box center [692, 374] width 1385 height 748
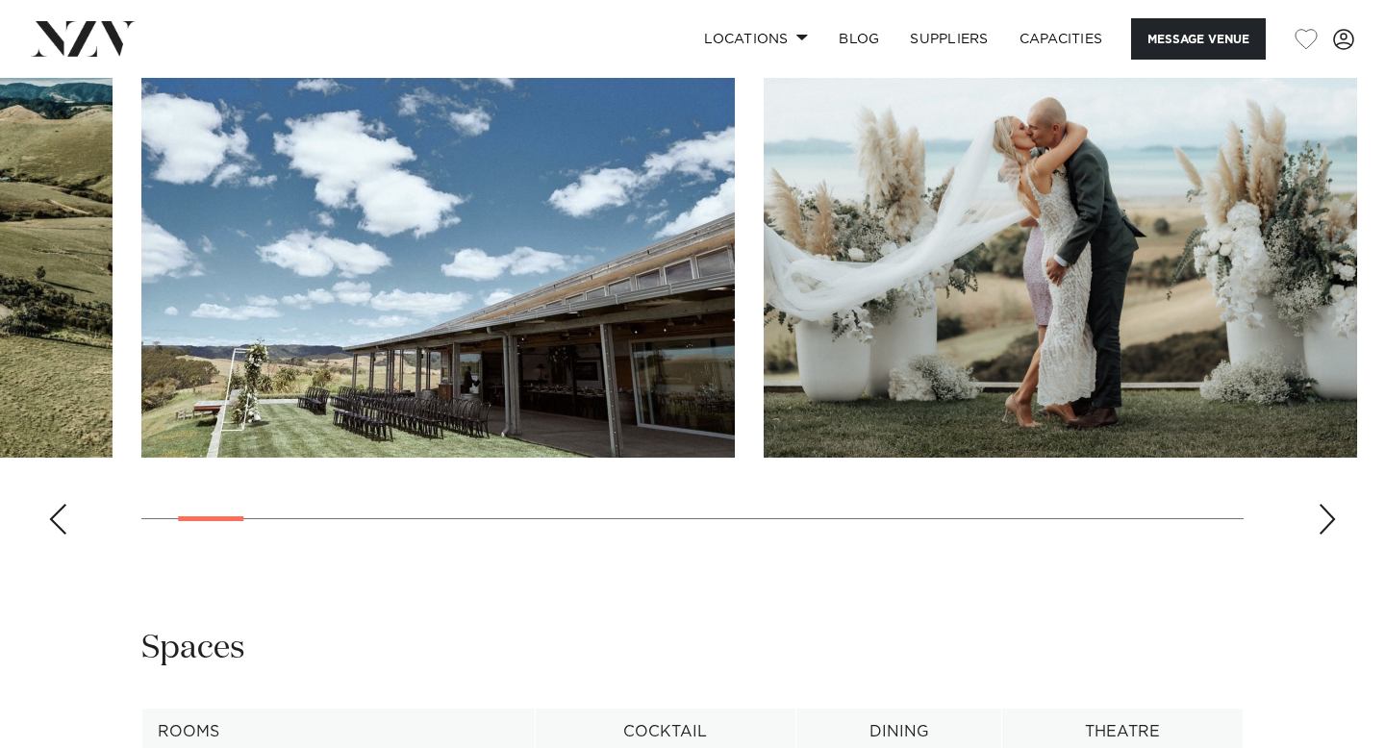
scroll to position [1985, 0]
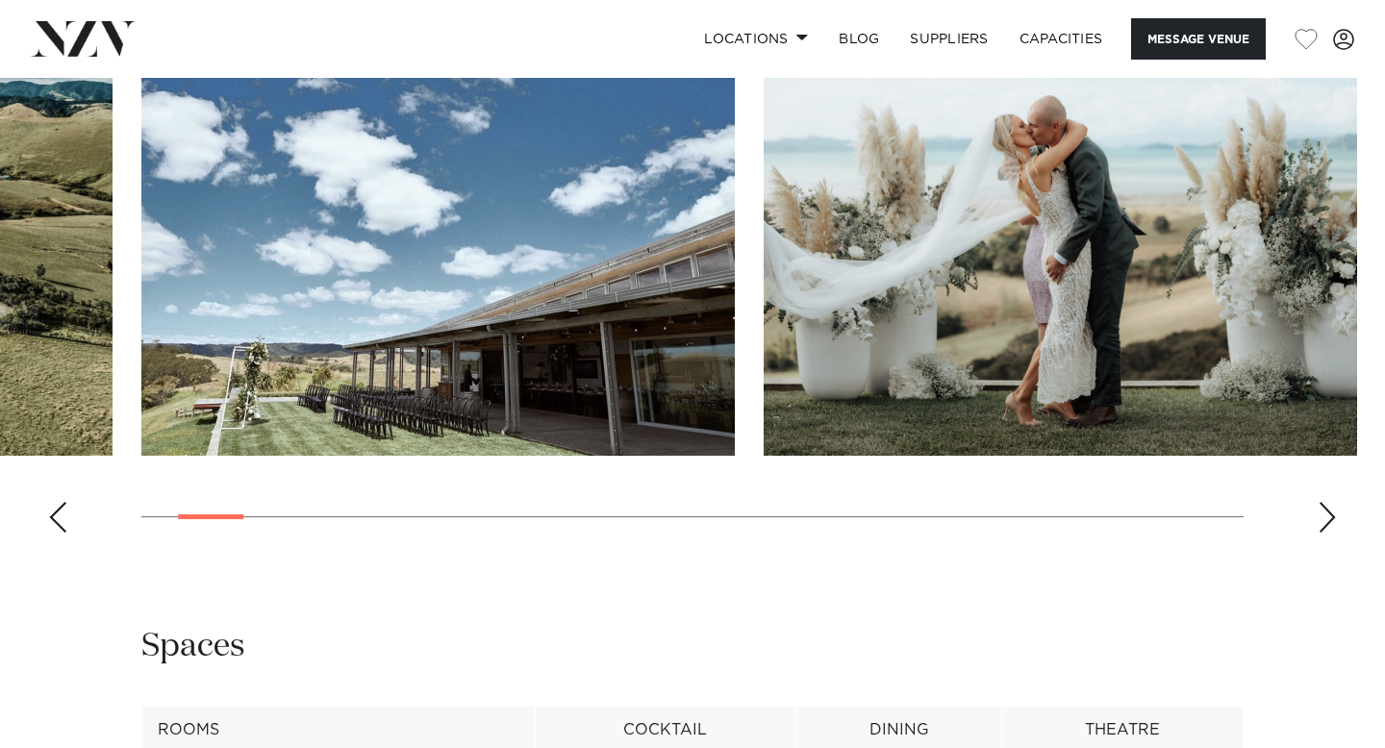
click at [1069, 237] on img "3 / 30" at bounding box center [1060, 238] width 593 height 436
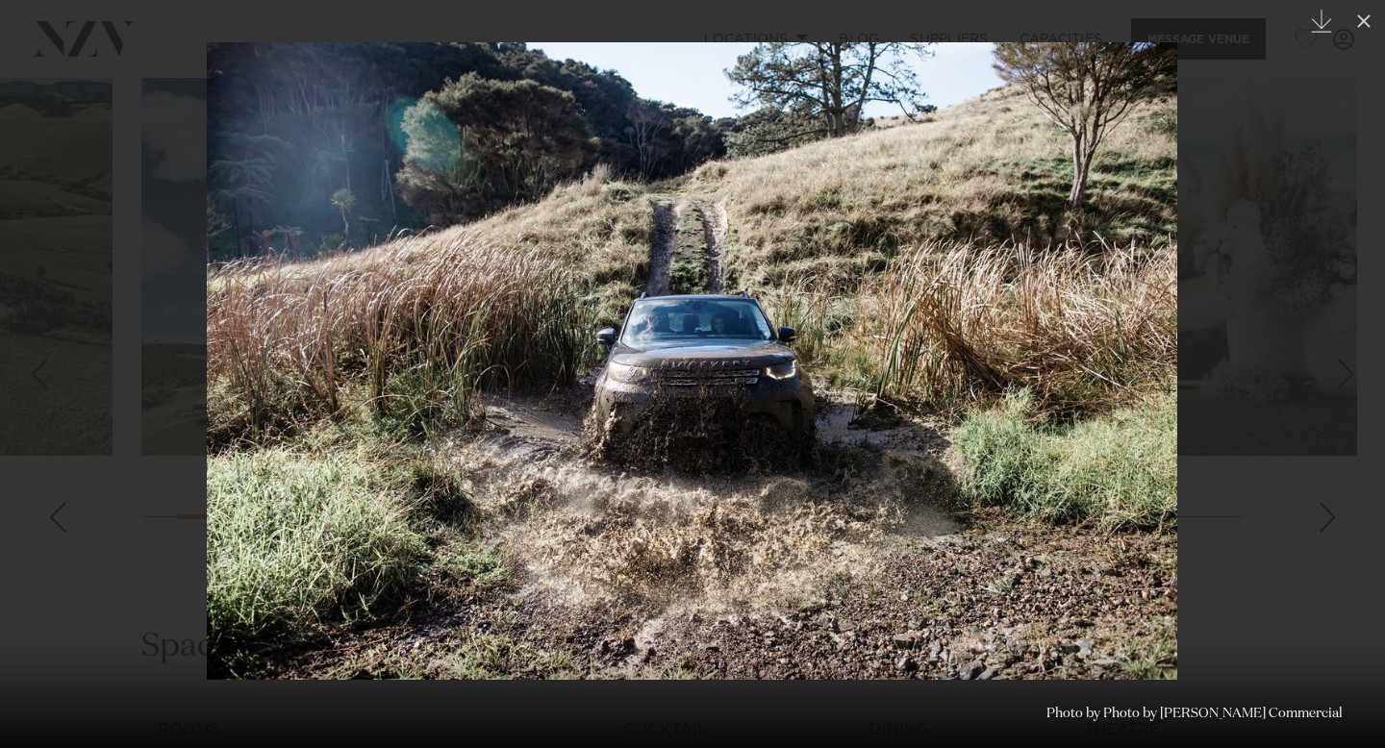
click at [1270, 529] on div at bounding box center [692, 374] width 1385 height 748
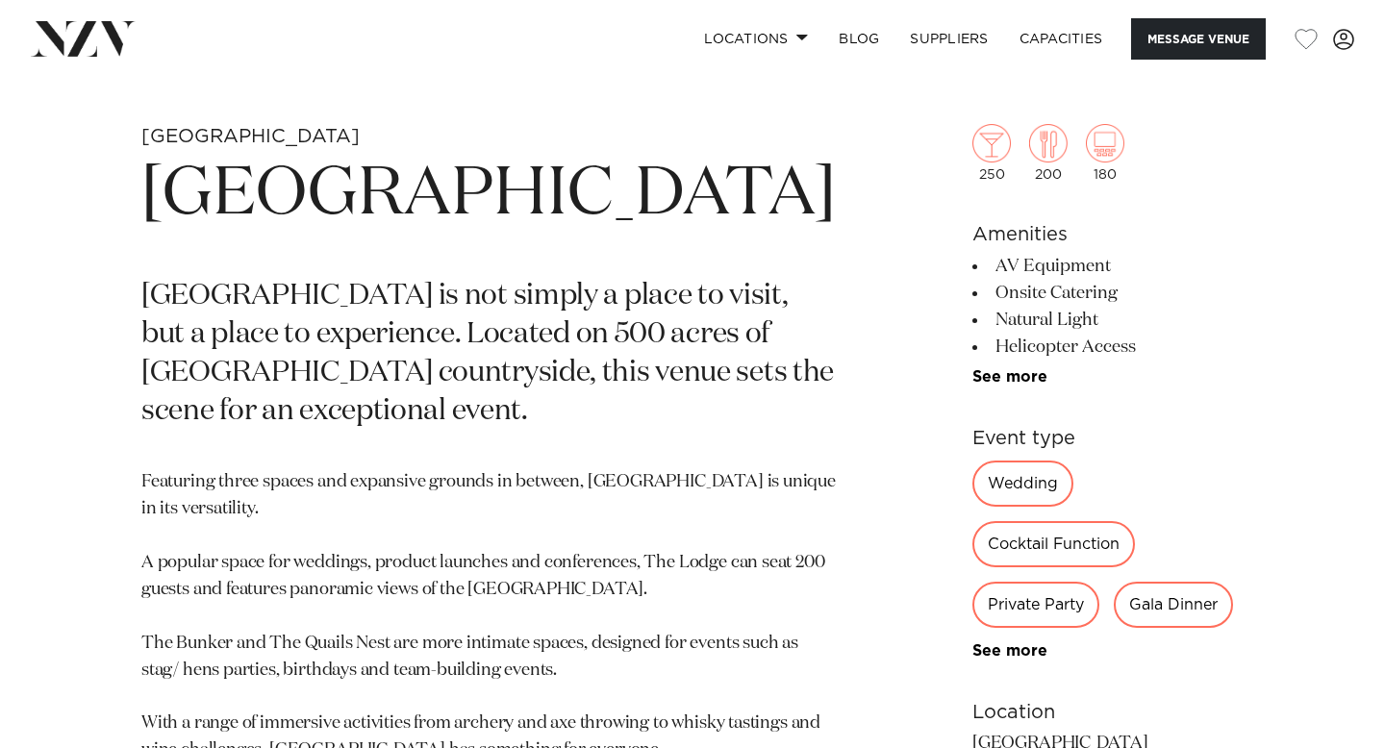
scroll to position [679, 0]
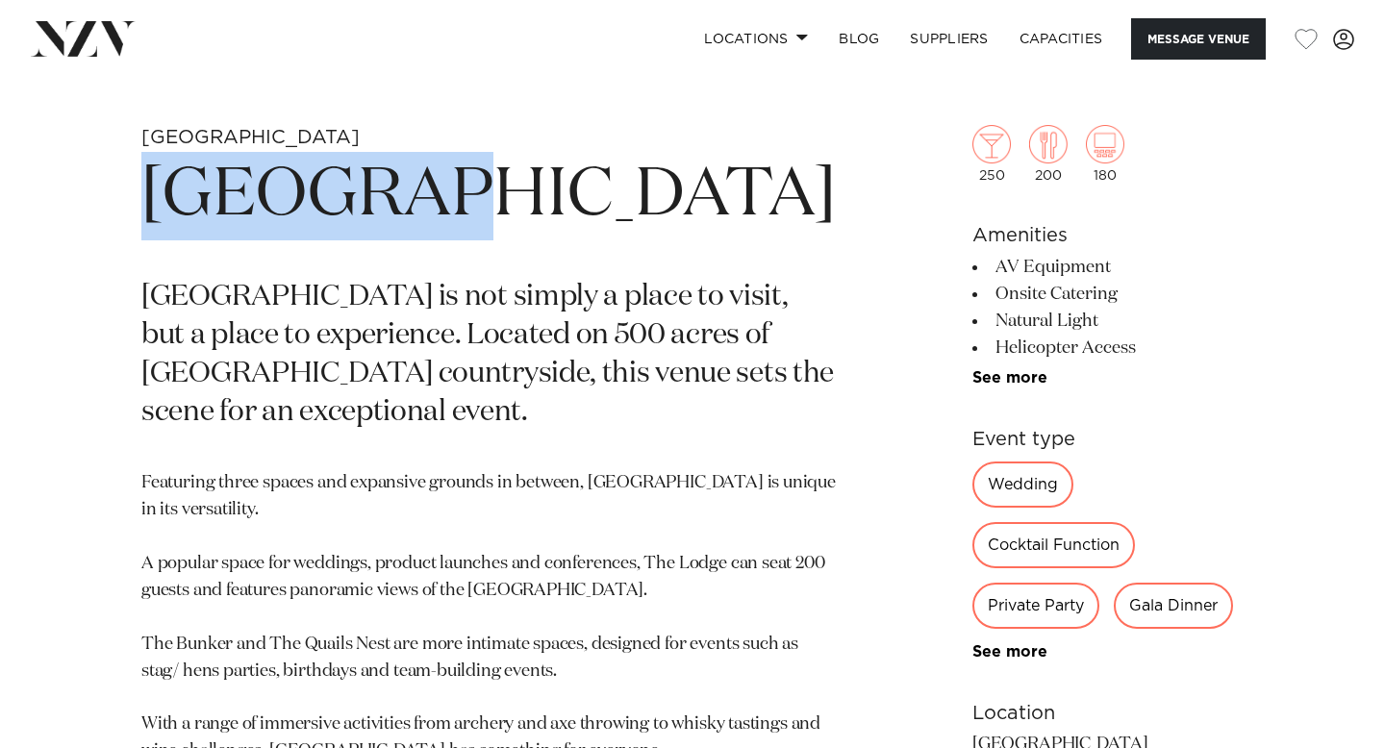
drag, startPoint x: 405, startPoint y: 219, endPoint x: 114, endPoint y: 214, distance: 290.5
click at [114, 214] on div "Auckland Kauri Bay Kauri Bay is not simply a place to visit, but a place to exp…" at bounding box center [692, 670] width 1354 height 1091
click at [415, 228] on h1 "Kauri Bay" at bounding box center [488, 196] width 694 height 88
drag, startPoint x: 426, startPoint y: 207, endPoint x: 156, endPoint y: 201, distance: 270.3
click at [156, 201] on h1 "Kauri Bay" at bounding box center [488, 196] width 694 height 88
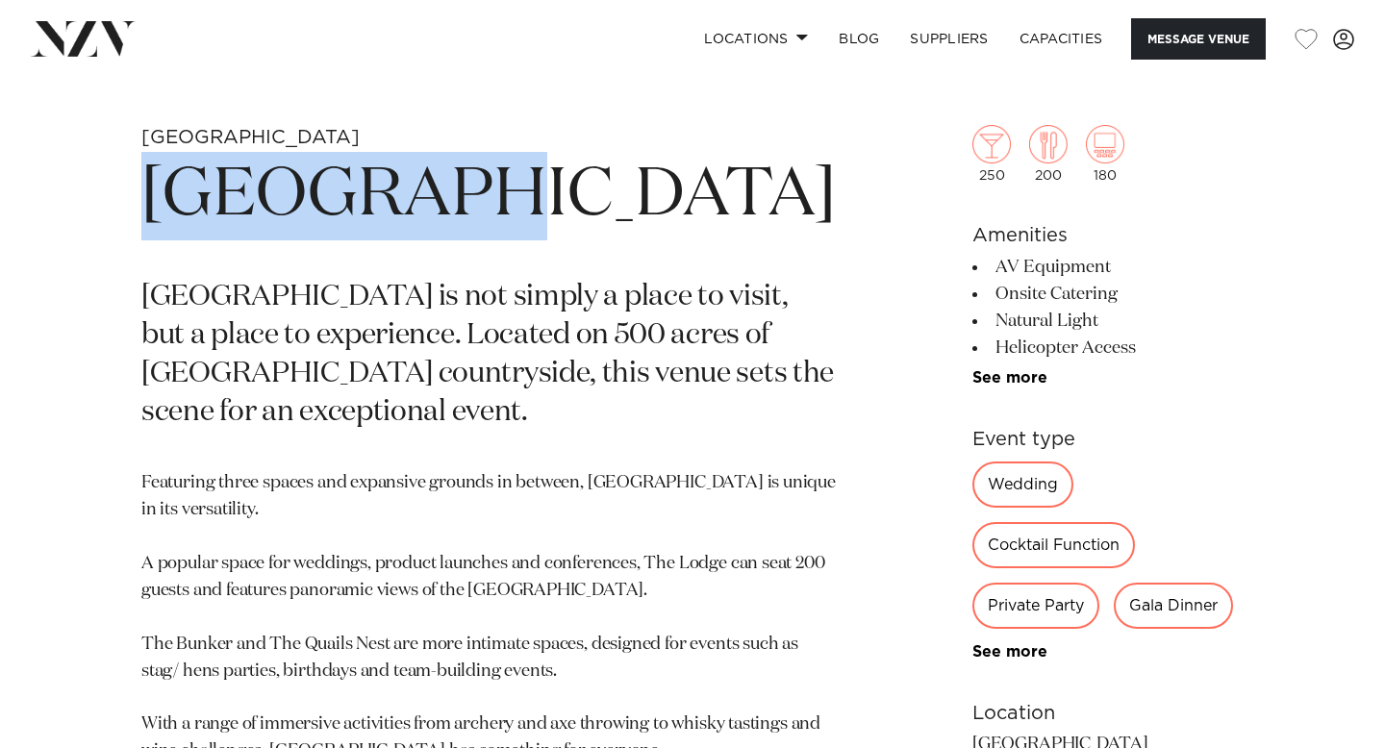
copy h1 "Kauri Bay"
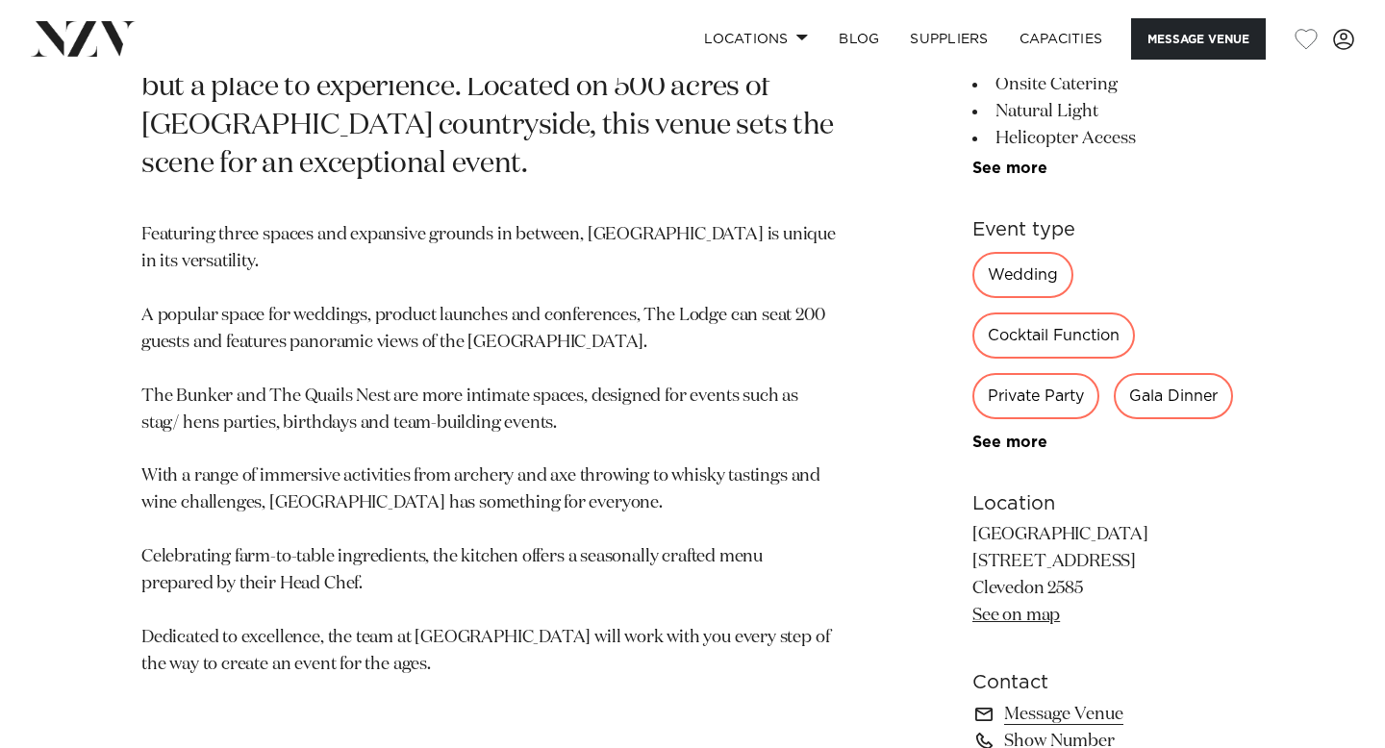
scroll to position [930, 0]
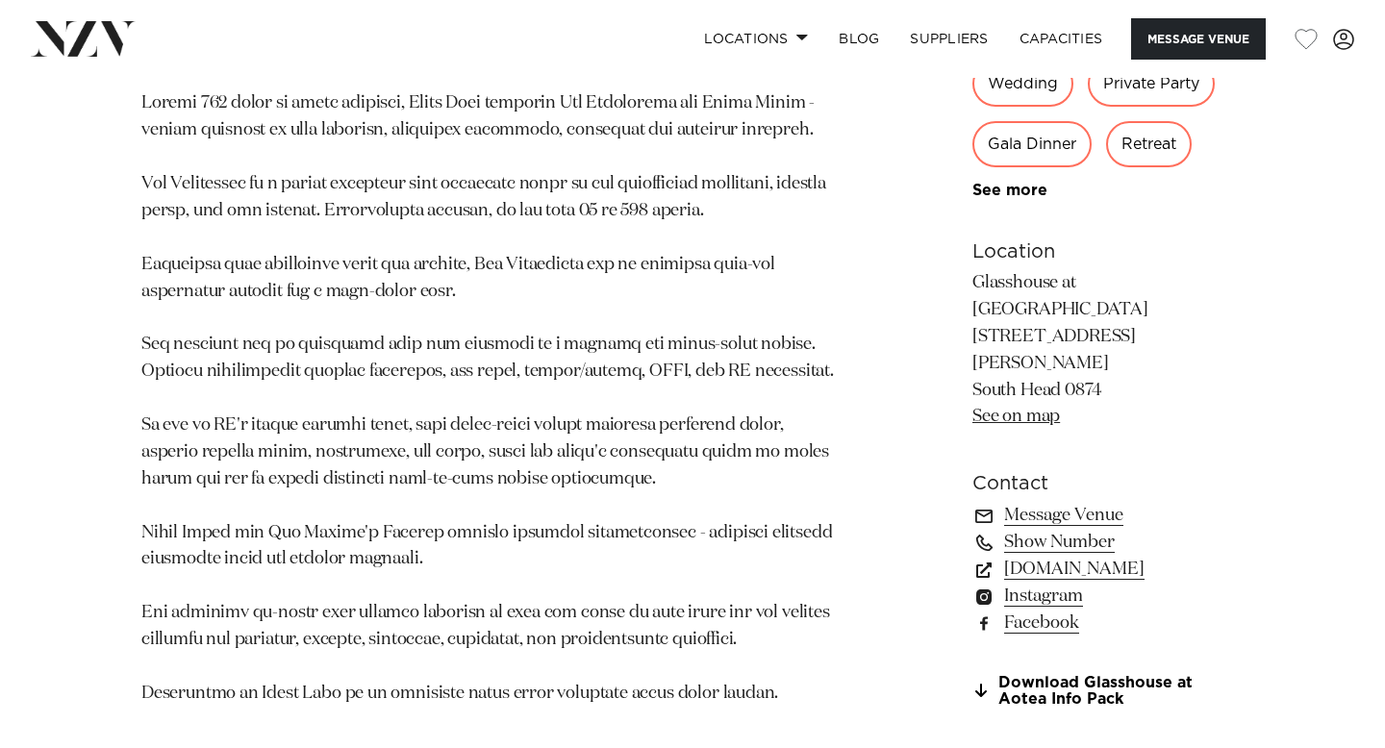
scroll to position [1161, 0]
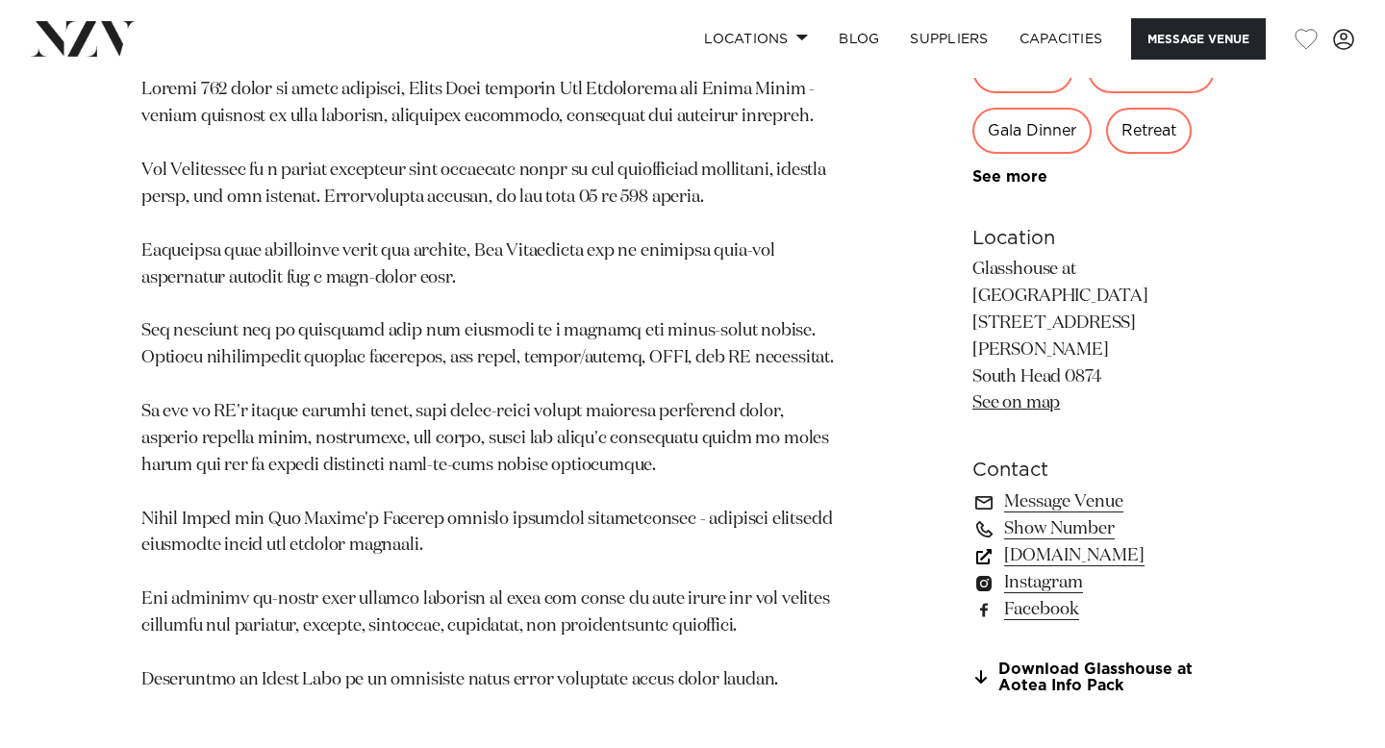
click at [1022, 569] on link "www.aoteaorganics.com" at bounding box center [1107, 555] width 271 height 27
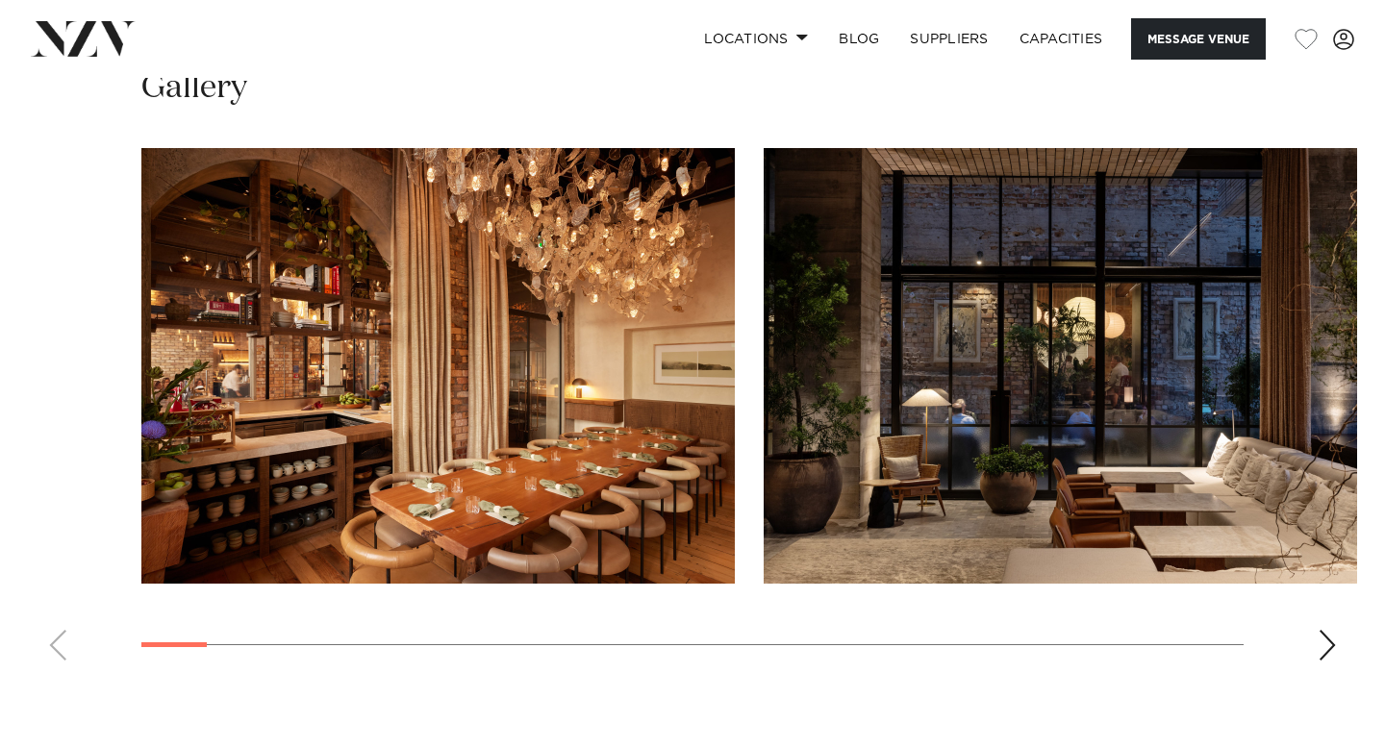
scroll to position [2953, 0]
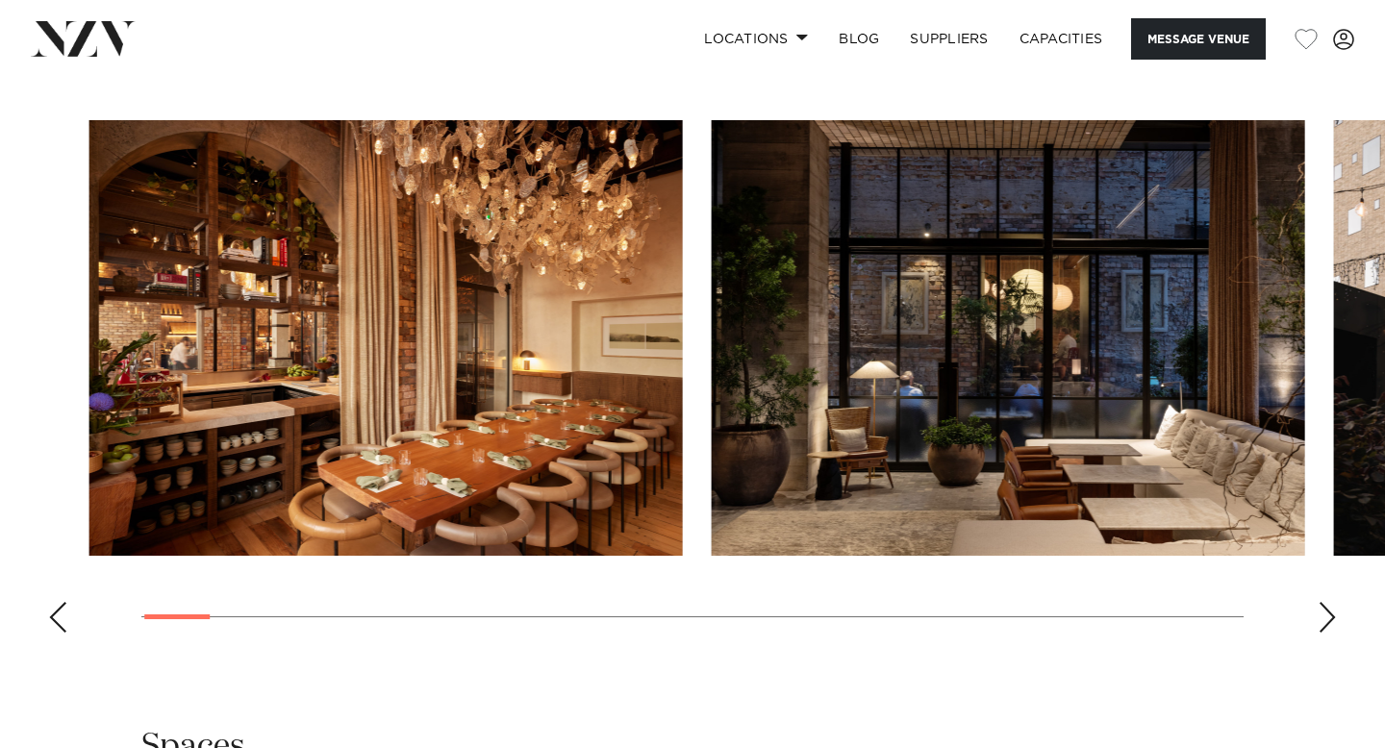
click at [712, 390] on img "2 / 30" at bounding box center [1008, 338] width 593 height 436
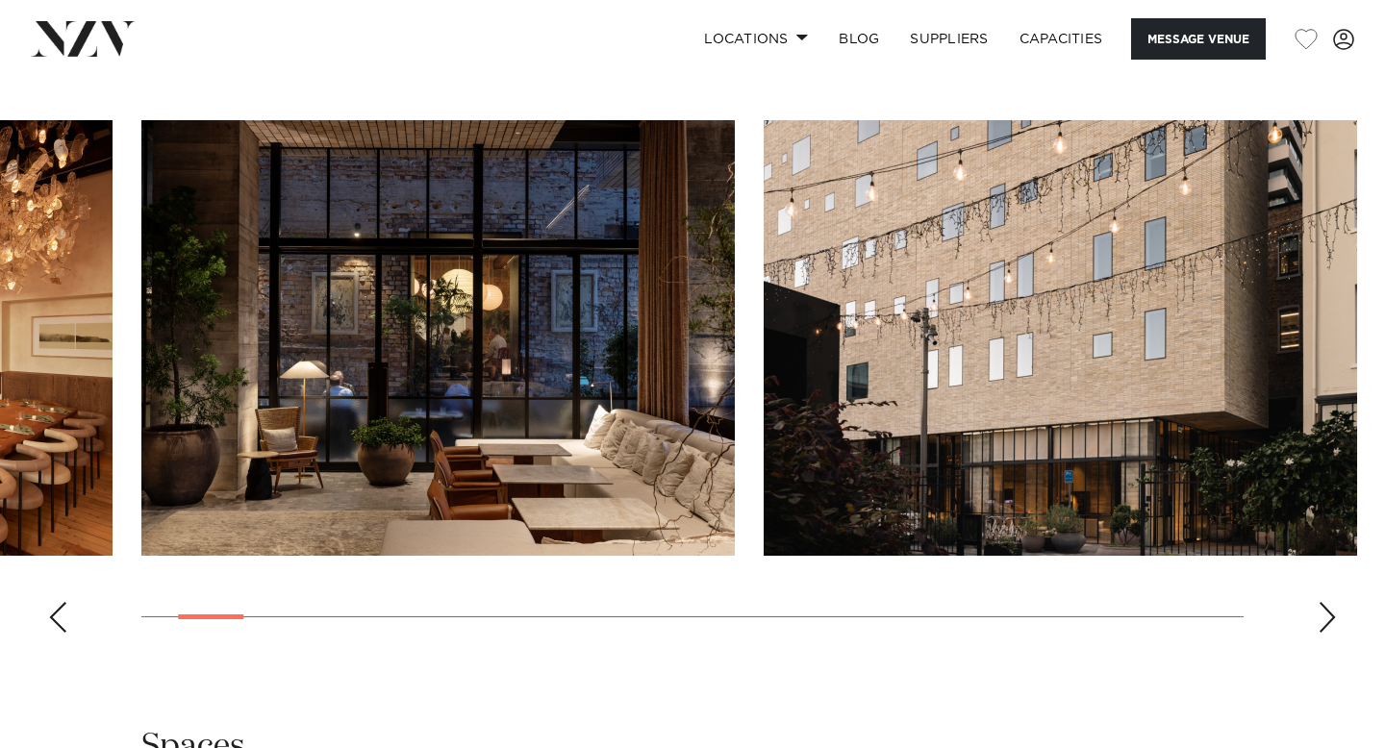
click at [764, 390] on img "3 / 30" at bounding box center [1060, 338] width 593 height 436
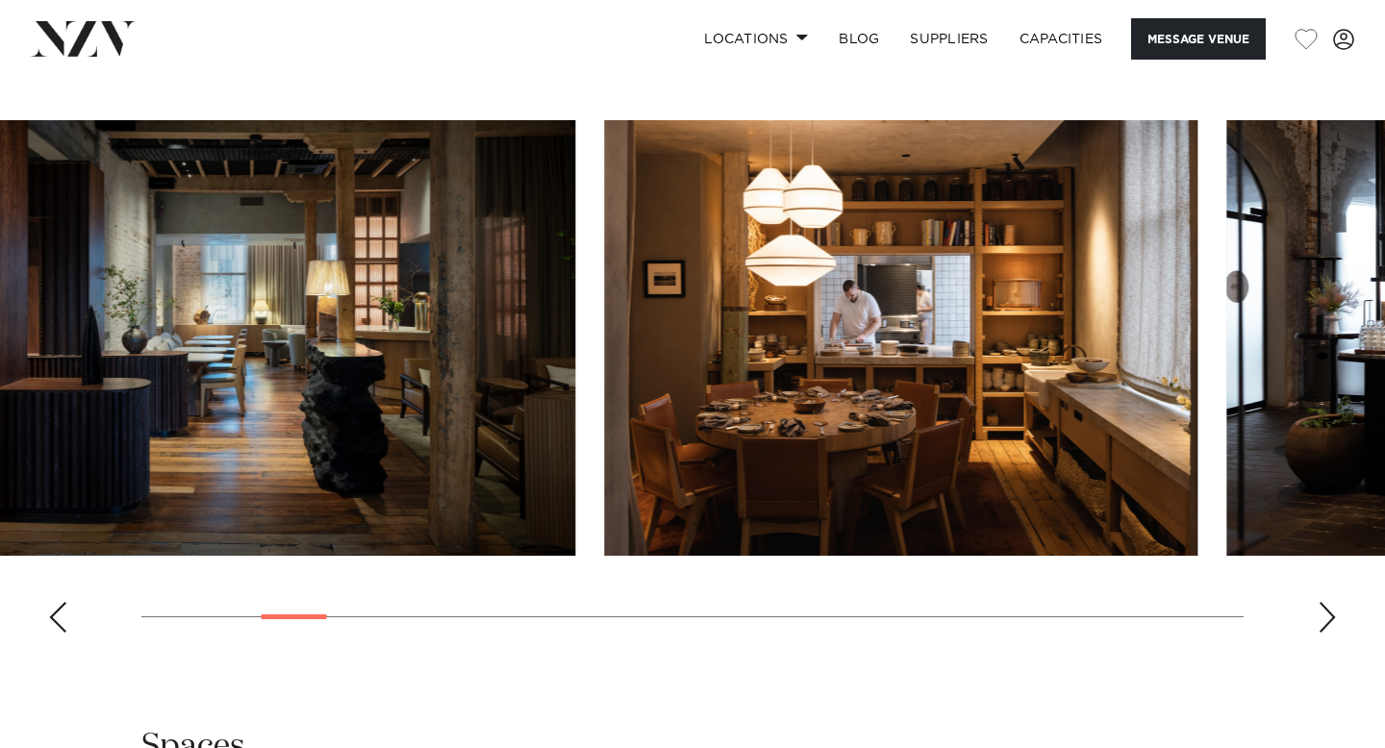
click at [604, 424] on img "5 / 30" at bounding box center [900, 338] width 593 height 436
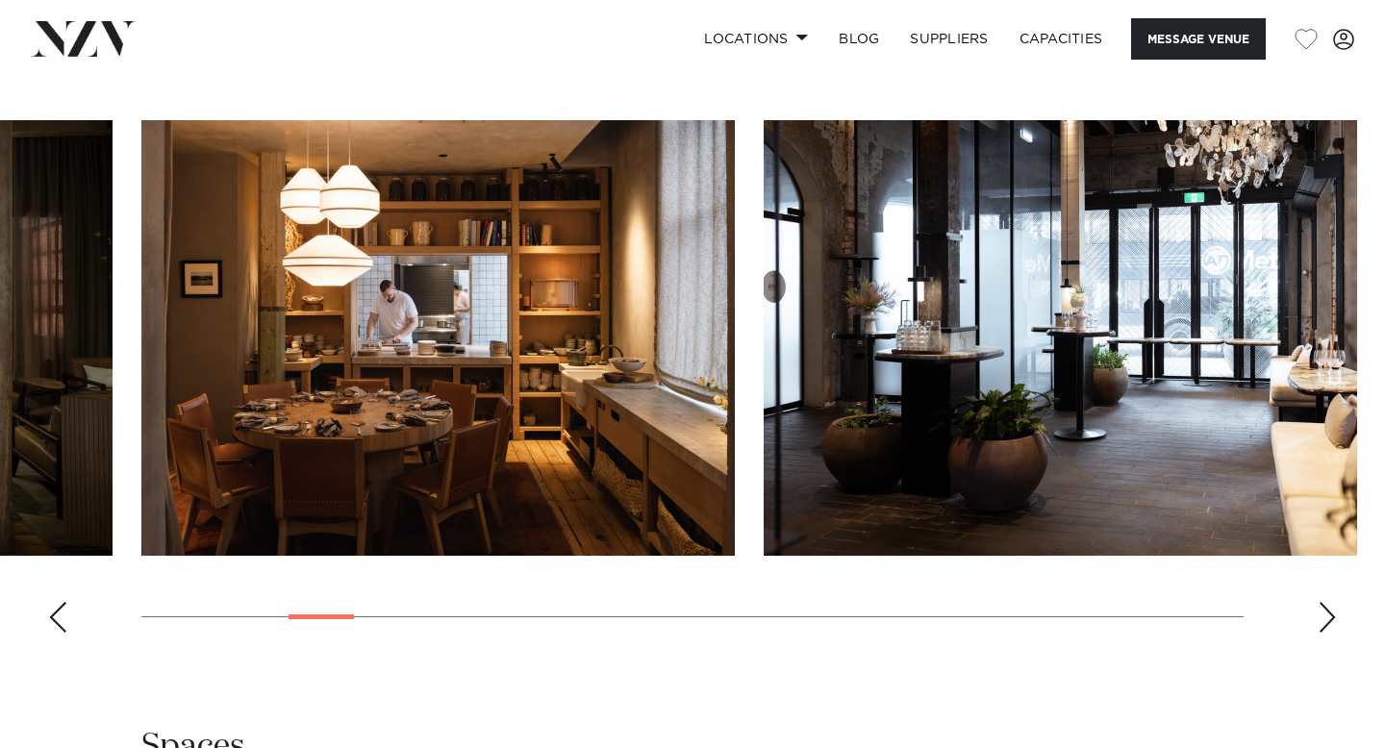
click at [764, 432] on img "6 / 30" at bounding box center [1060, 338] width 593 height 436
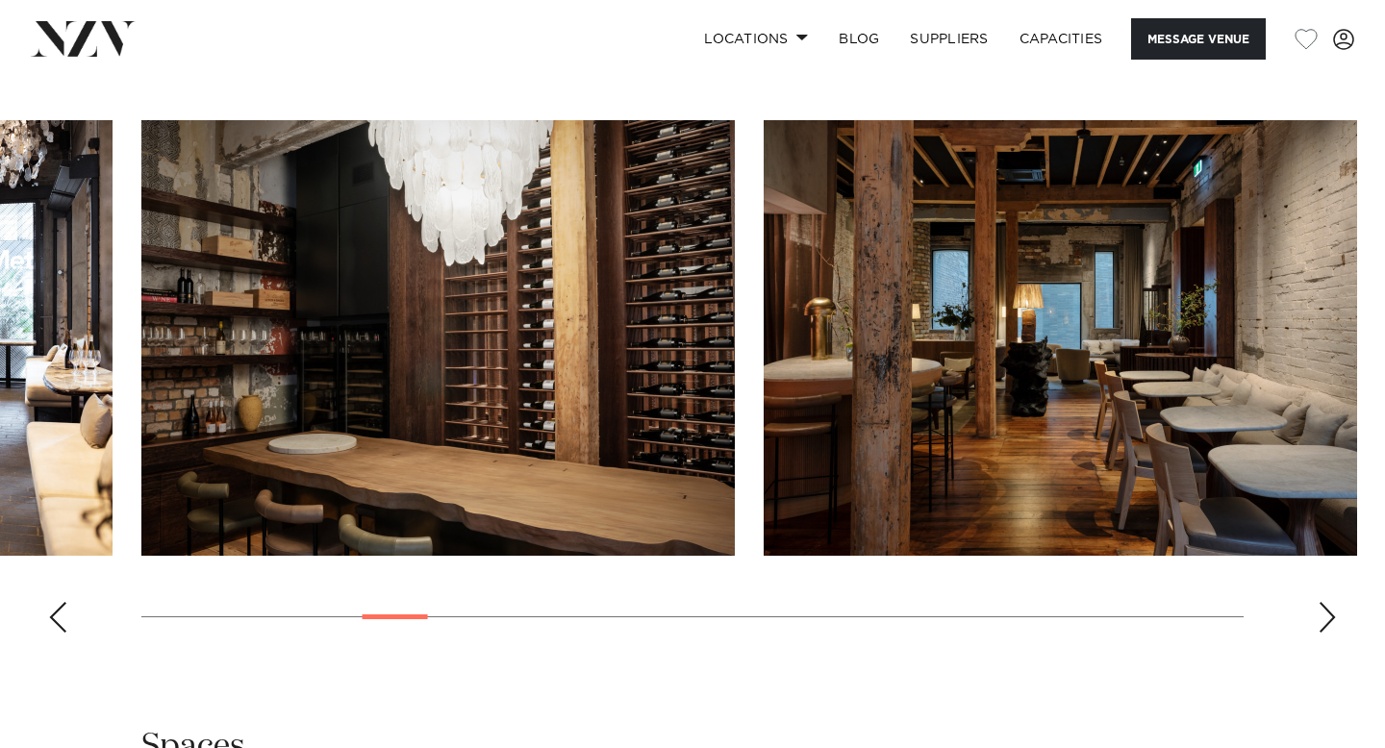
click at [764, 325] on img "8 / 30" at bounding box center [1060, 338] width 593 height 436
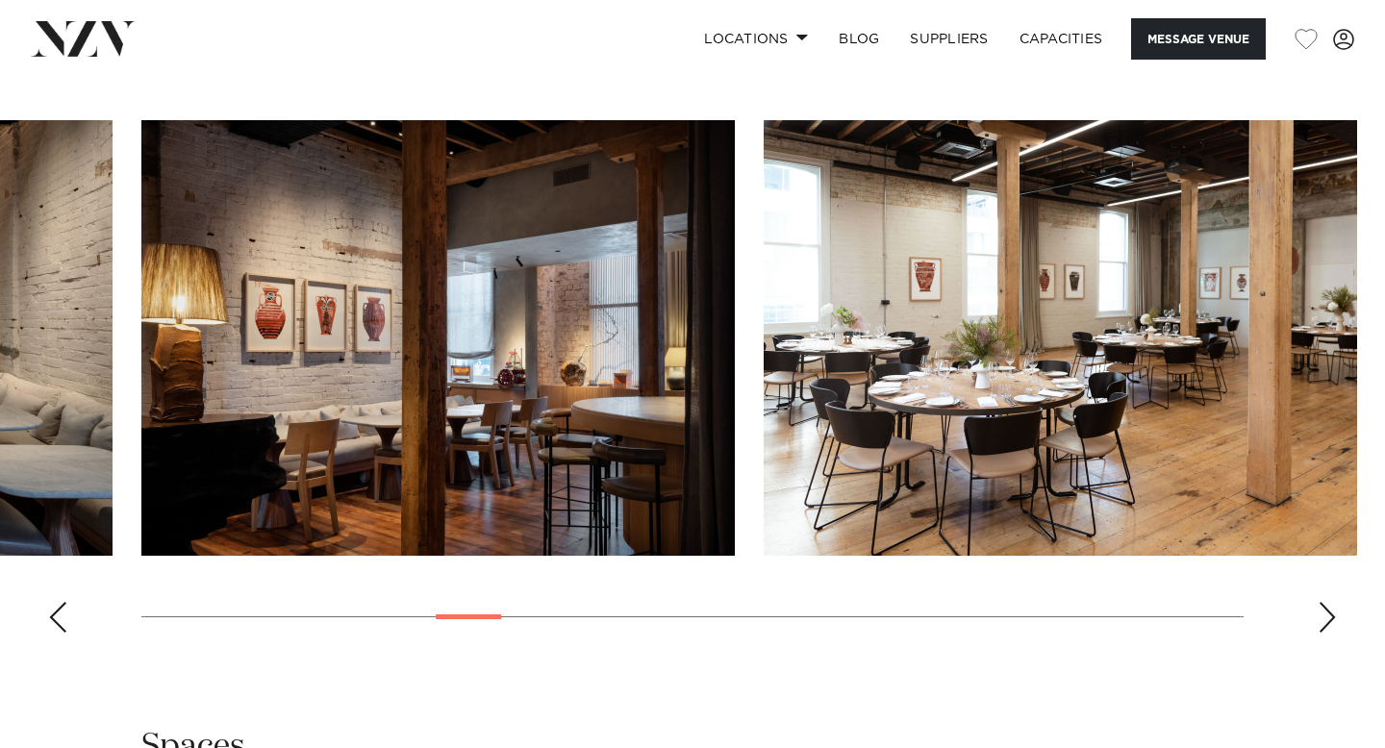
click at [764, 292] on img "10 / 30" at bounding box center [1060, 338] width 593 height 436
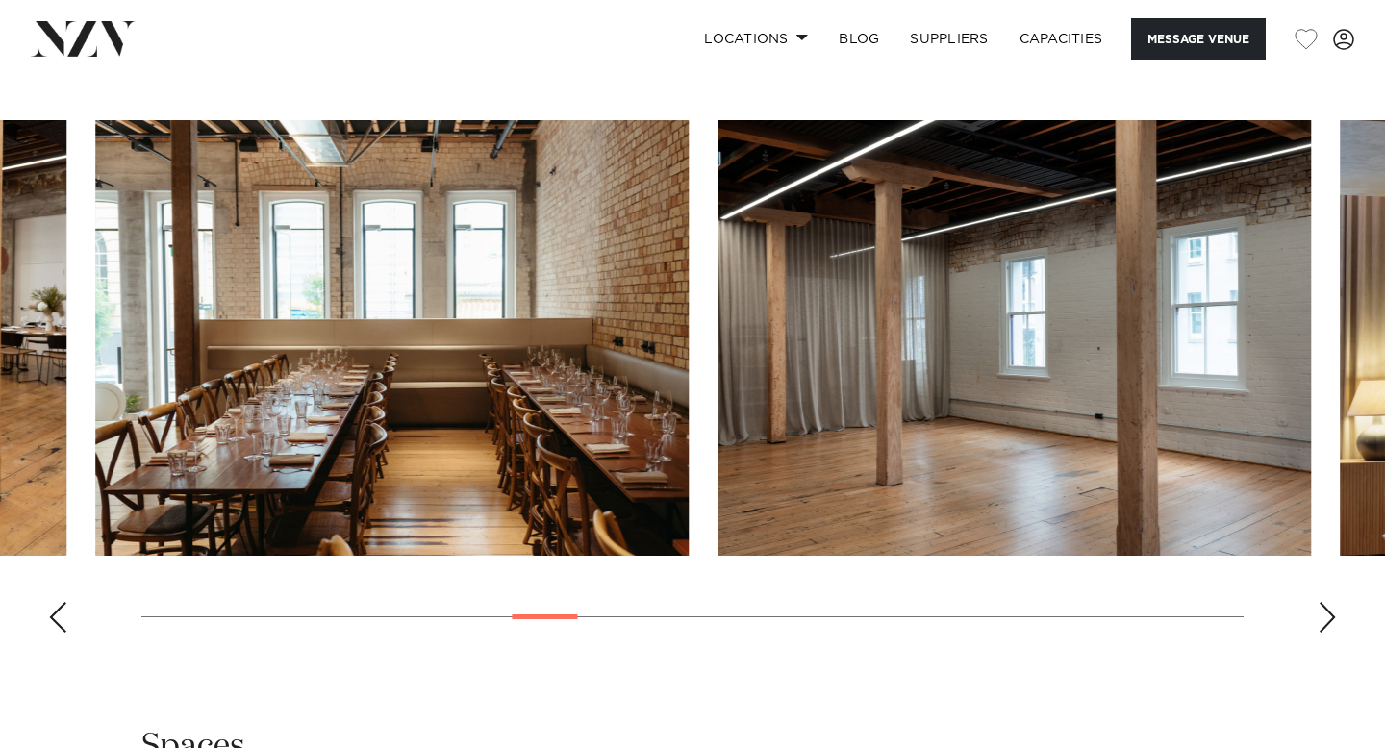
click at [717, 271] on img "12 / 30" at bounding box center [1013, 338] width 593 height 436
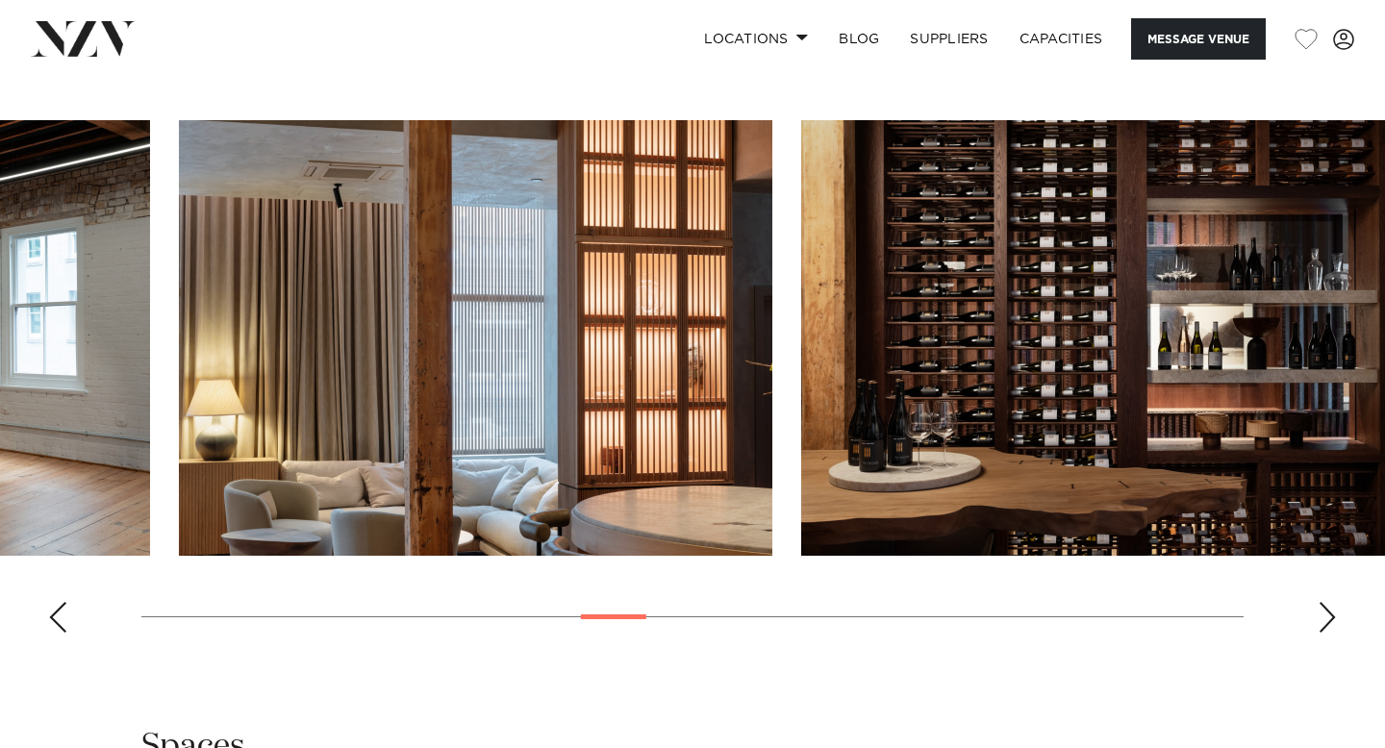
click at [179, 350] on img "13 / 30" at bounding box center [475, 338] width 593 height 436
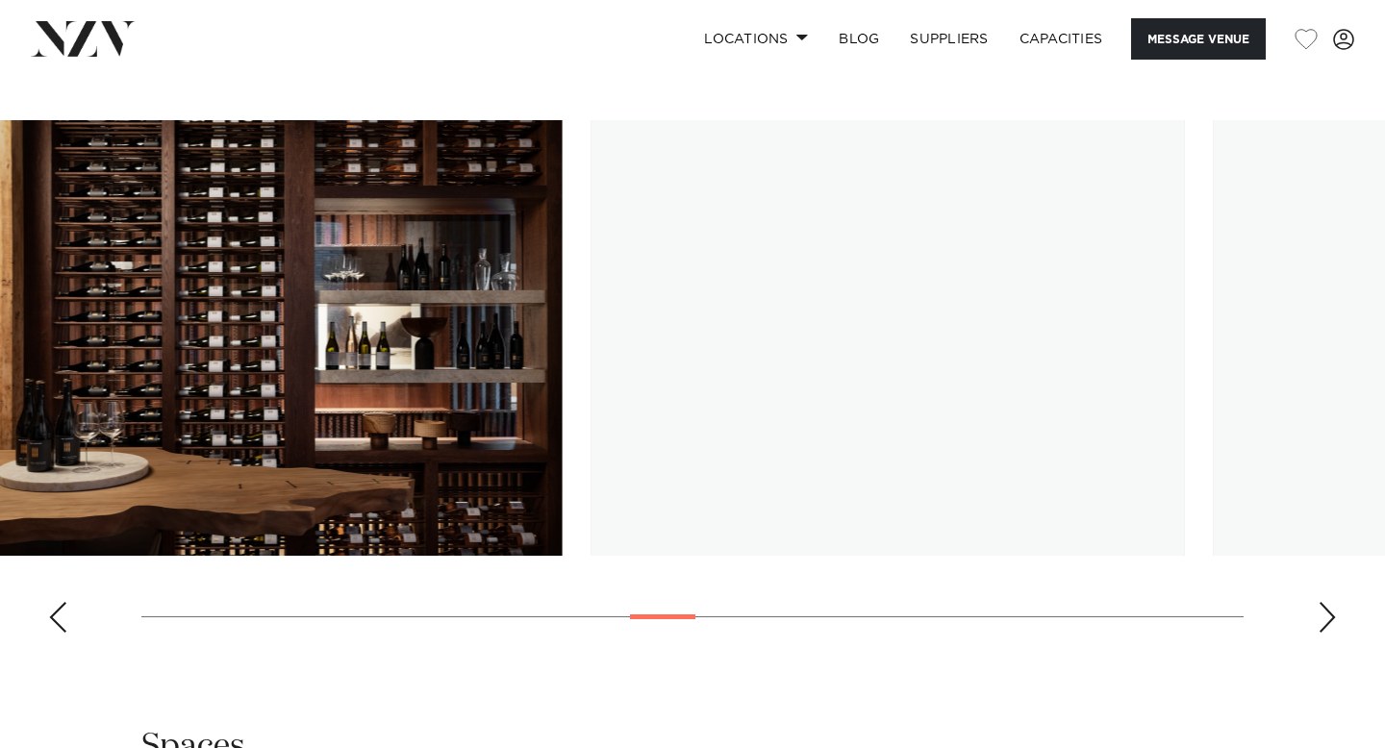
click at [591, 378] on img "15 / 30" at bounding box center [887, 338] width 593 height 436
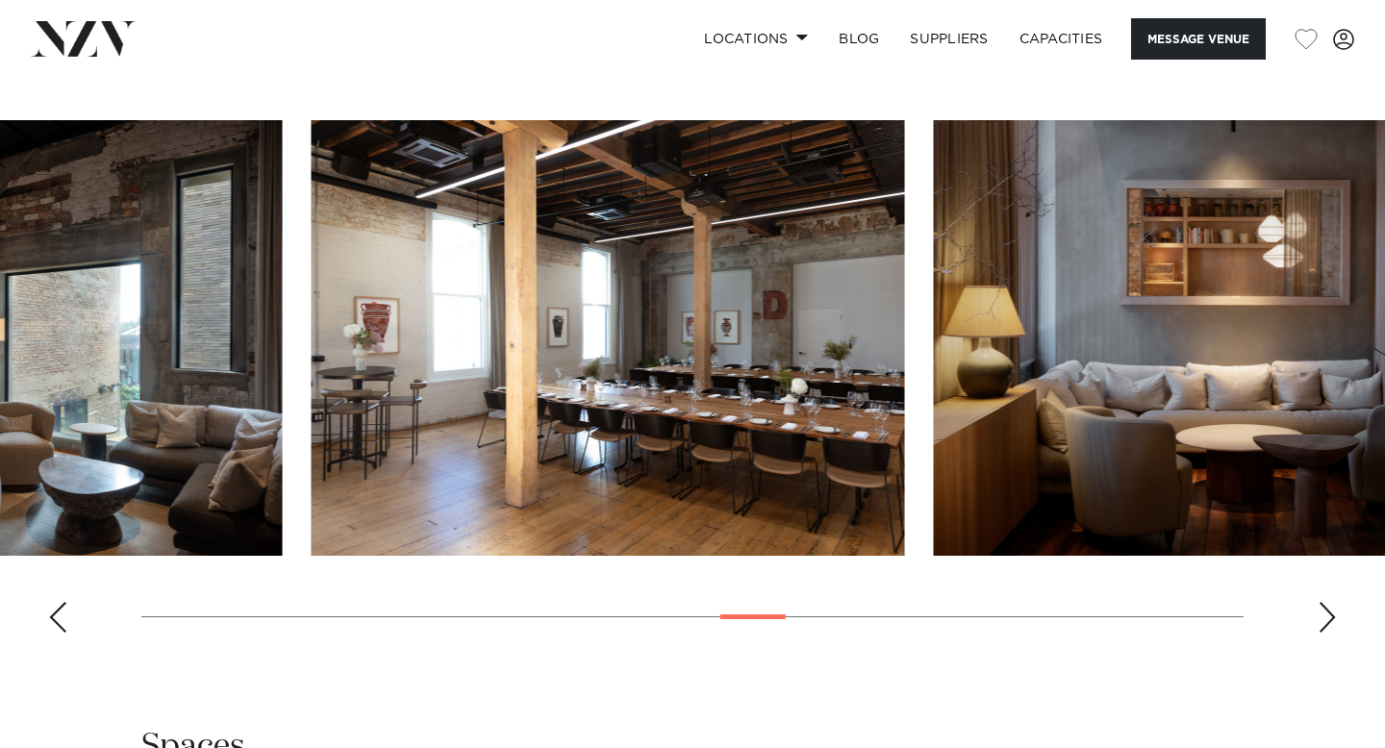
click at [312, 252] on img "17 / 30" at bounding box center [608, 338] width 593 height 436
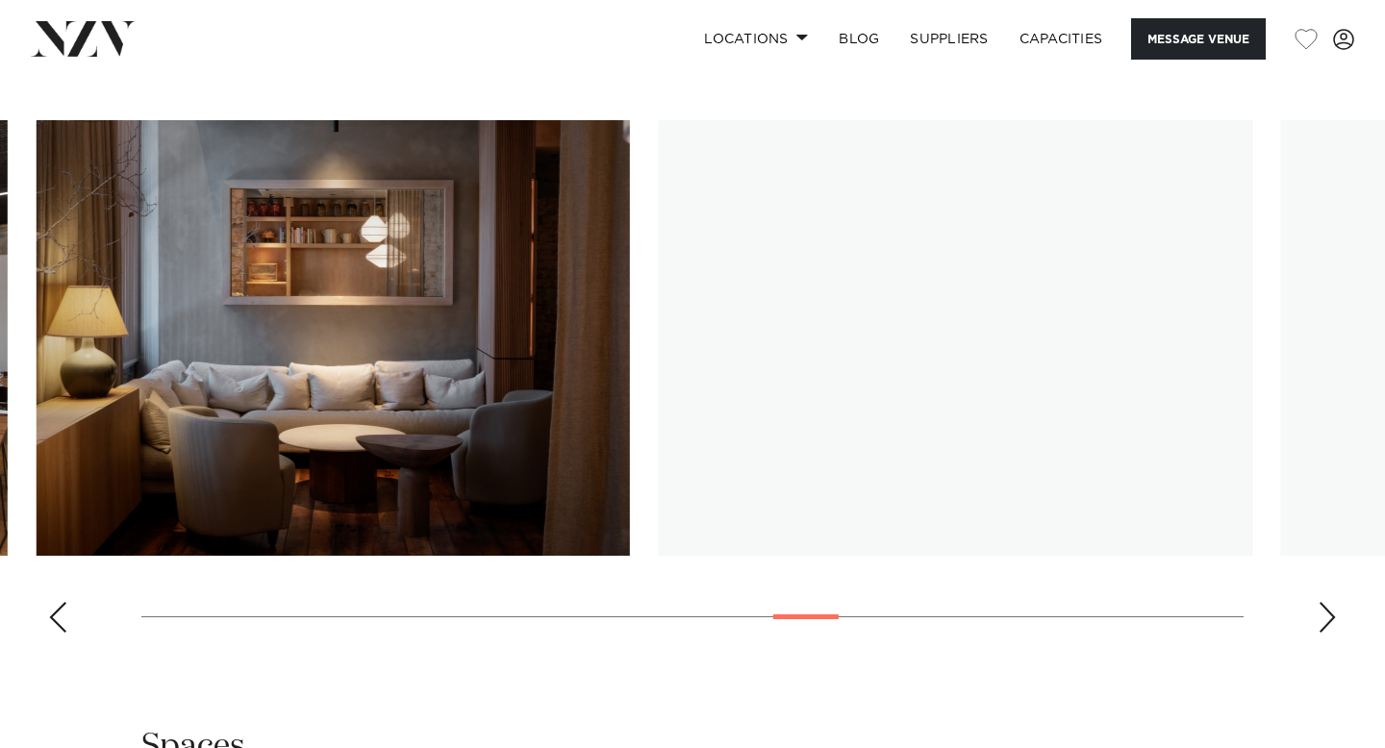
click at [659, 327] on img "19 / 30" at bounding box center [955, 338] width 593 height 436
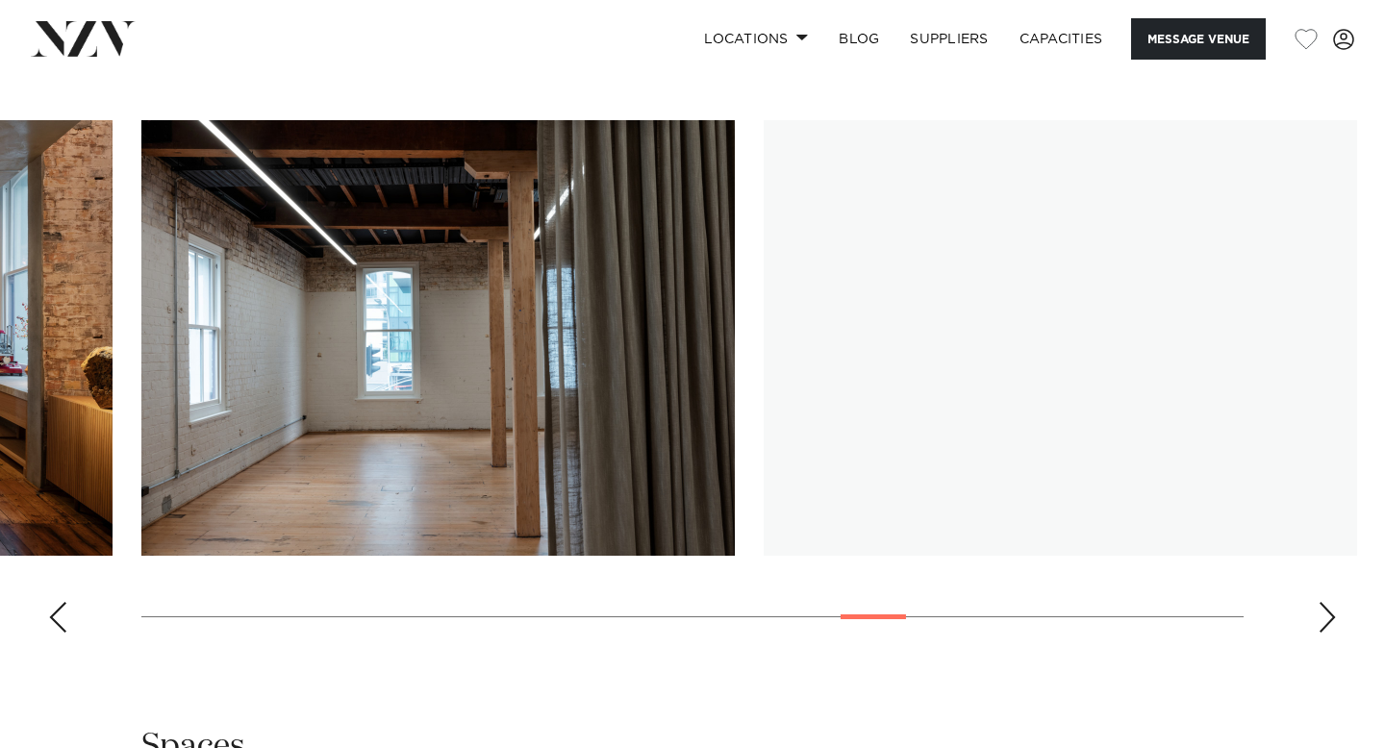
click at [764, 276] on img "21 / 30" at bounding box center [1060, 338] width 593 height 436
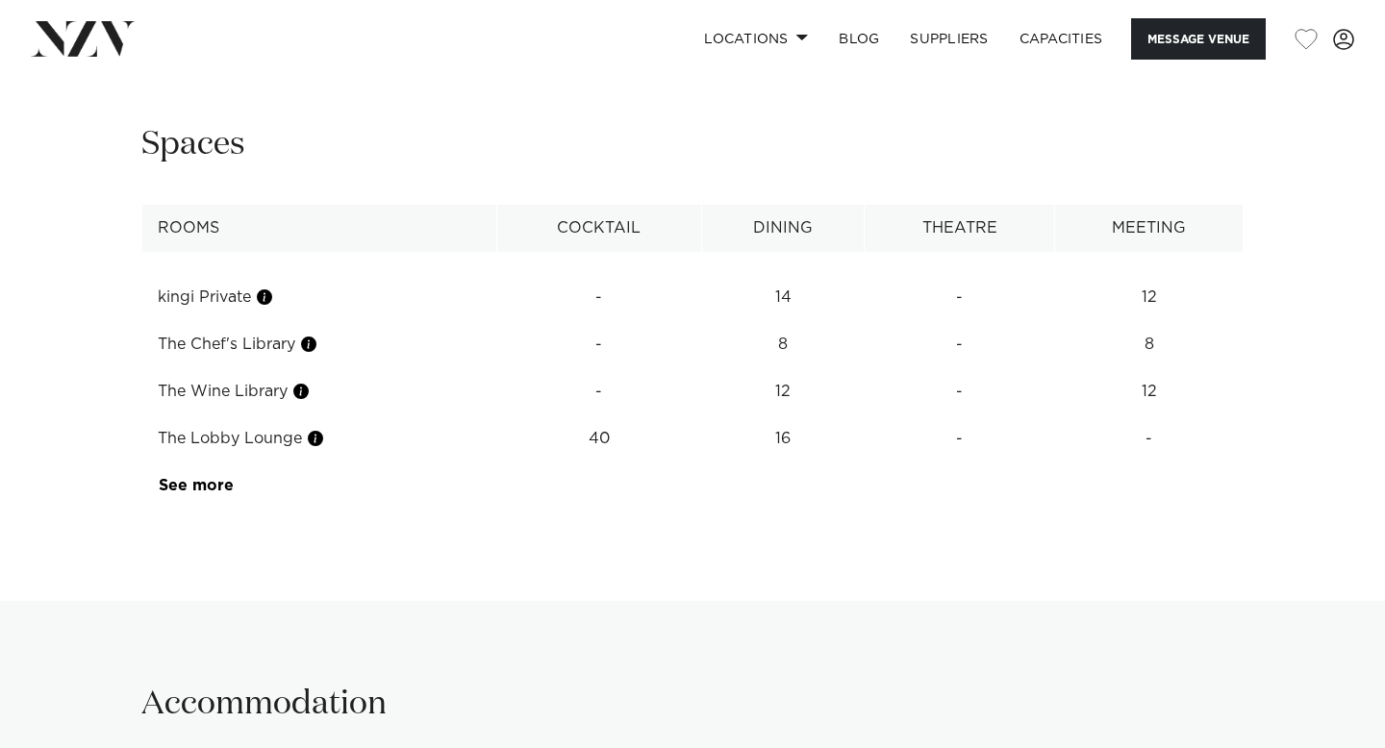
scroll to position [3554, 0]
click at [190, 479] on link "See more" at bounding box center [234, 486] width 150 height 15
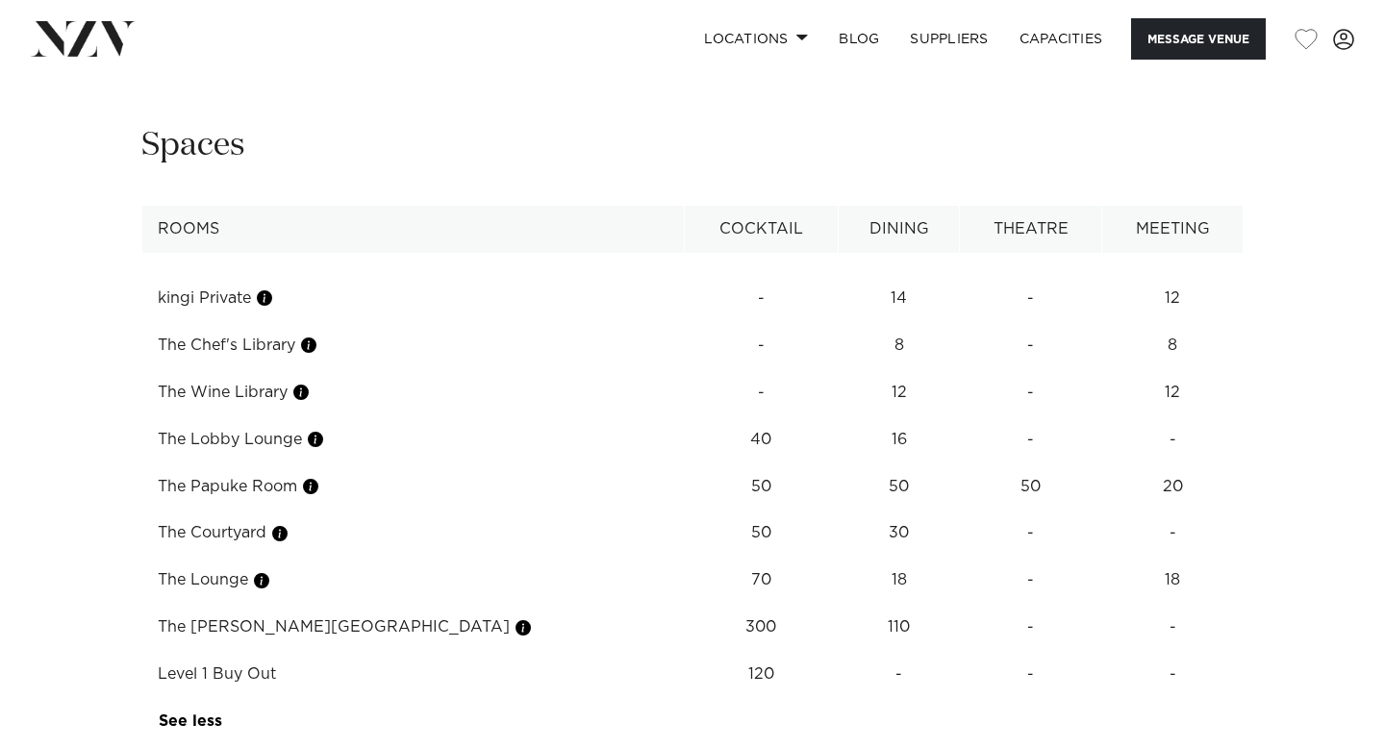
click at [258, 604] on td "The Kronfeld Room" at bounding box center [413, 627] width 542 height 47
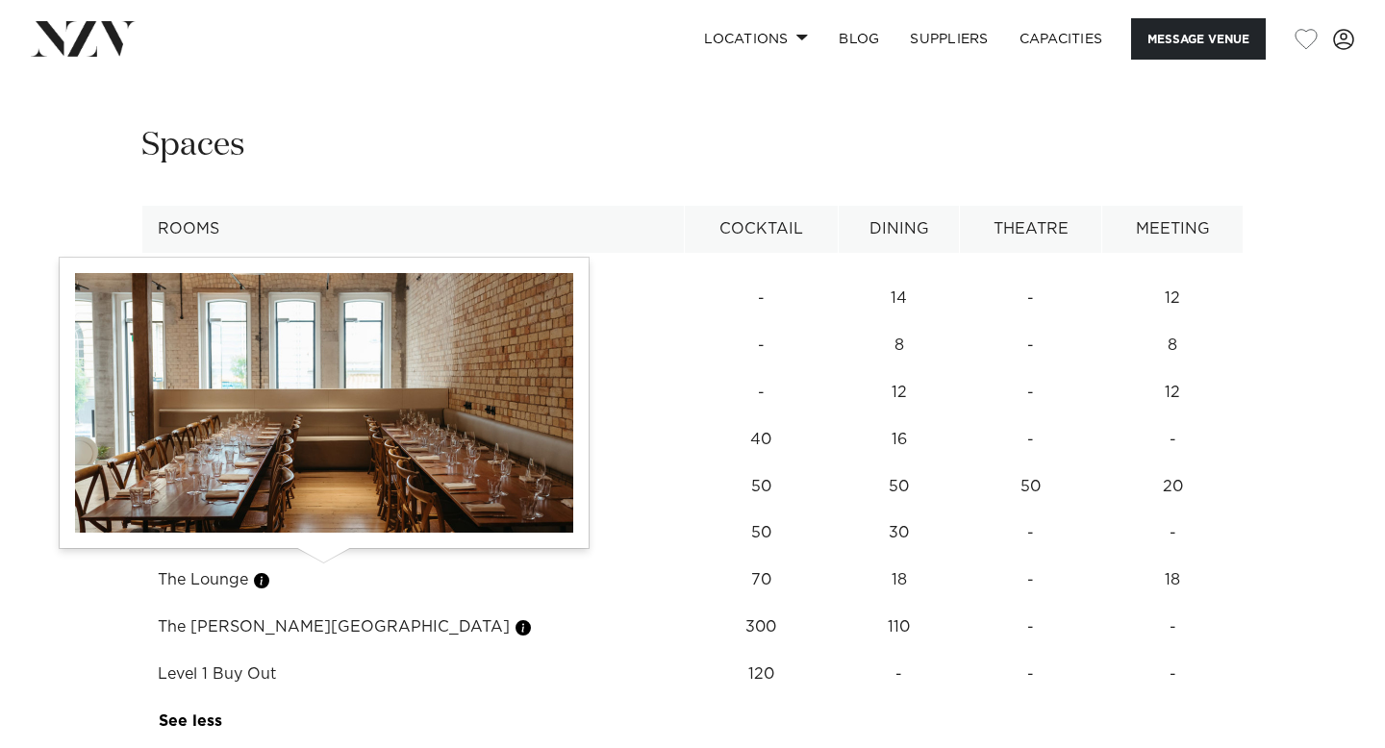
click at [514, 618] on button "button" at bounding box center [523, 627] width 19 height 19
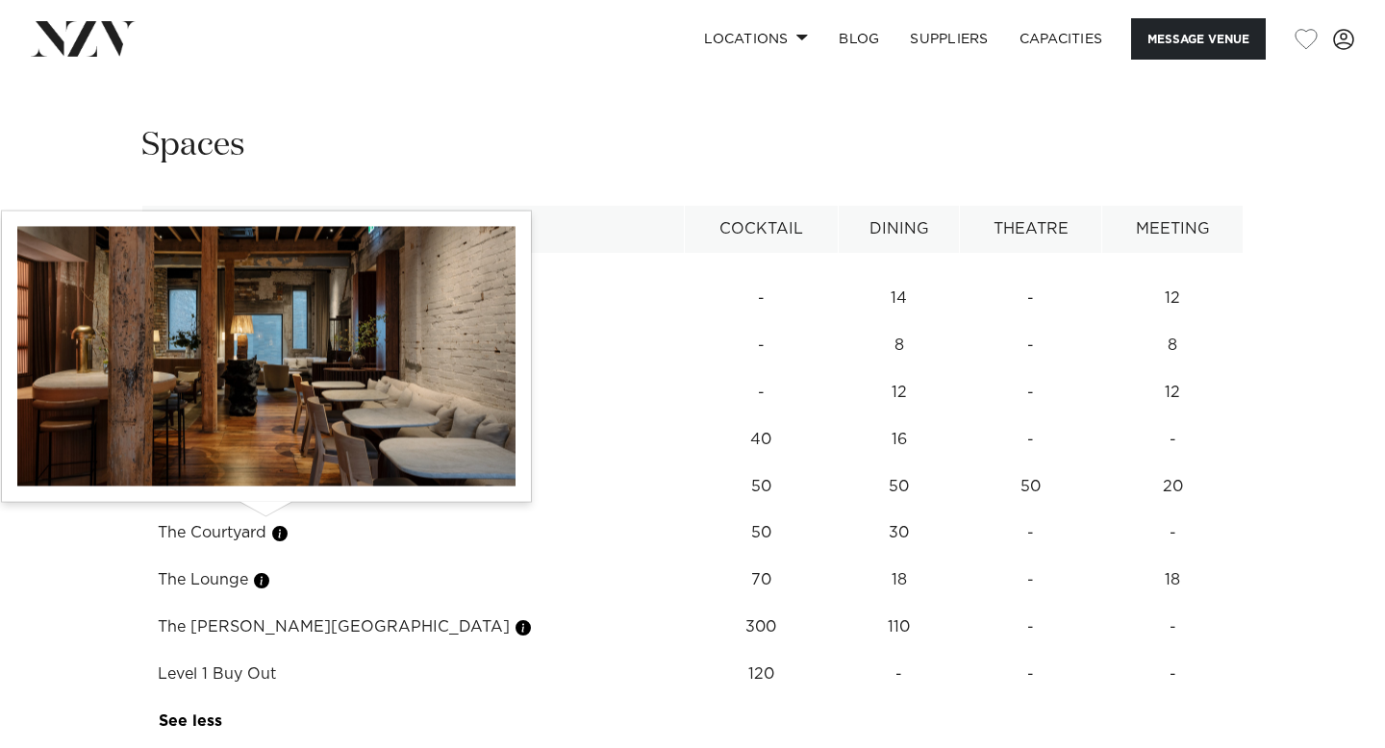
click at [268, 571] on button "button" at bounding box center [261, 580] width 19 height 19
